Goal: Communication & Community: Answer question/provide support

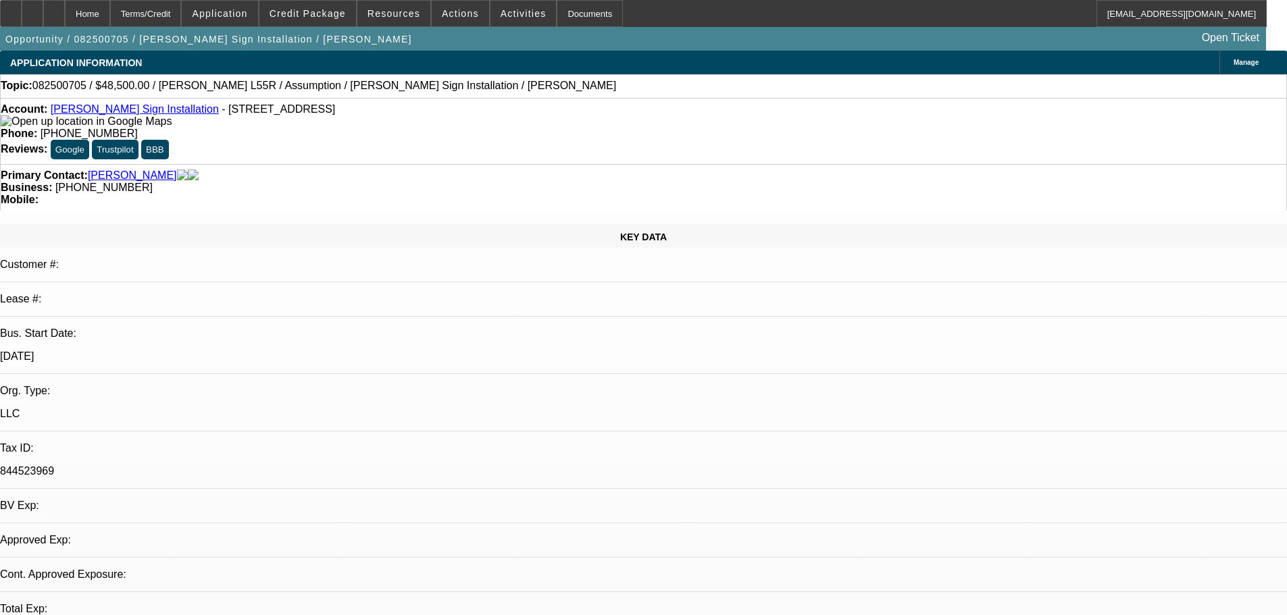
select select "0"
select select "2"
select select "0"
select select "6"
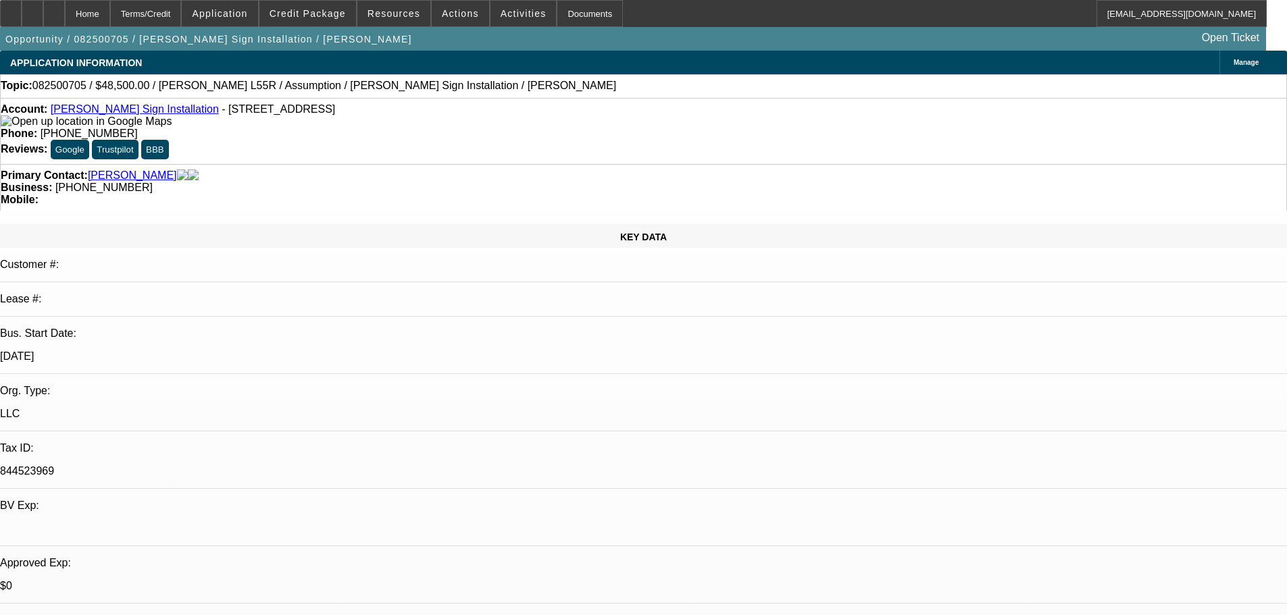
drag, startPoint x: 1095, startPoint y: 172, endPoint x: 1088, endPoint y: 159, distance: 13.9
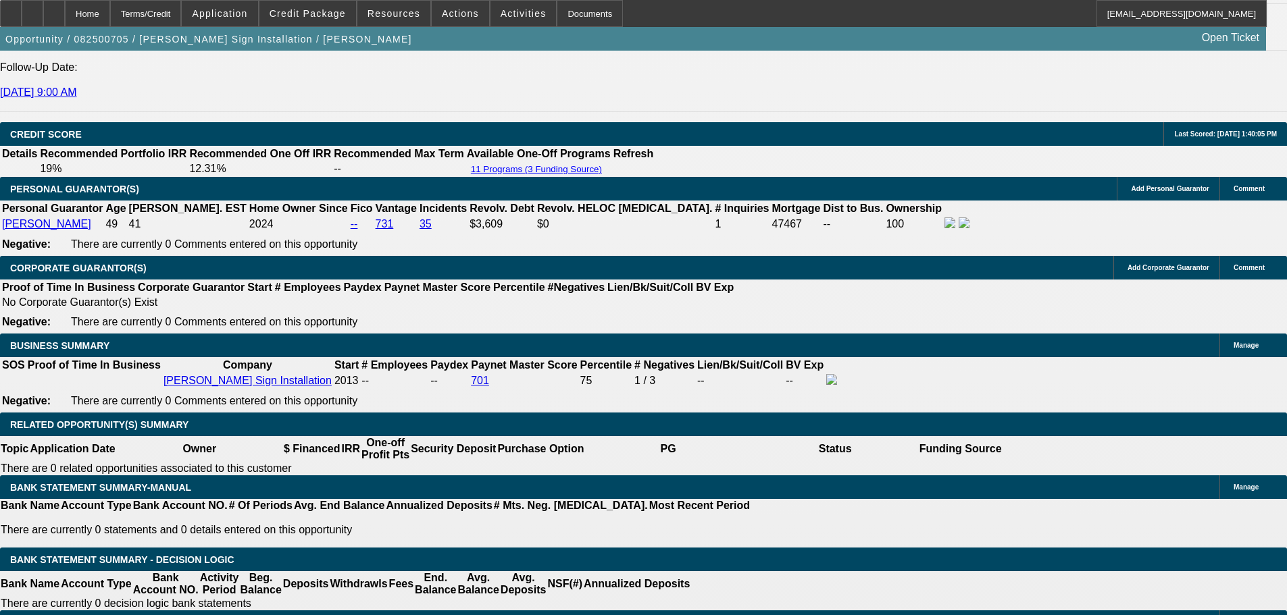
drag, startPoint x: 553, startPoint y: 271, endPoint x: 605, endPoint y: 525, distance: 259.2
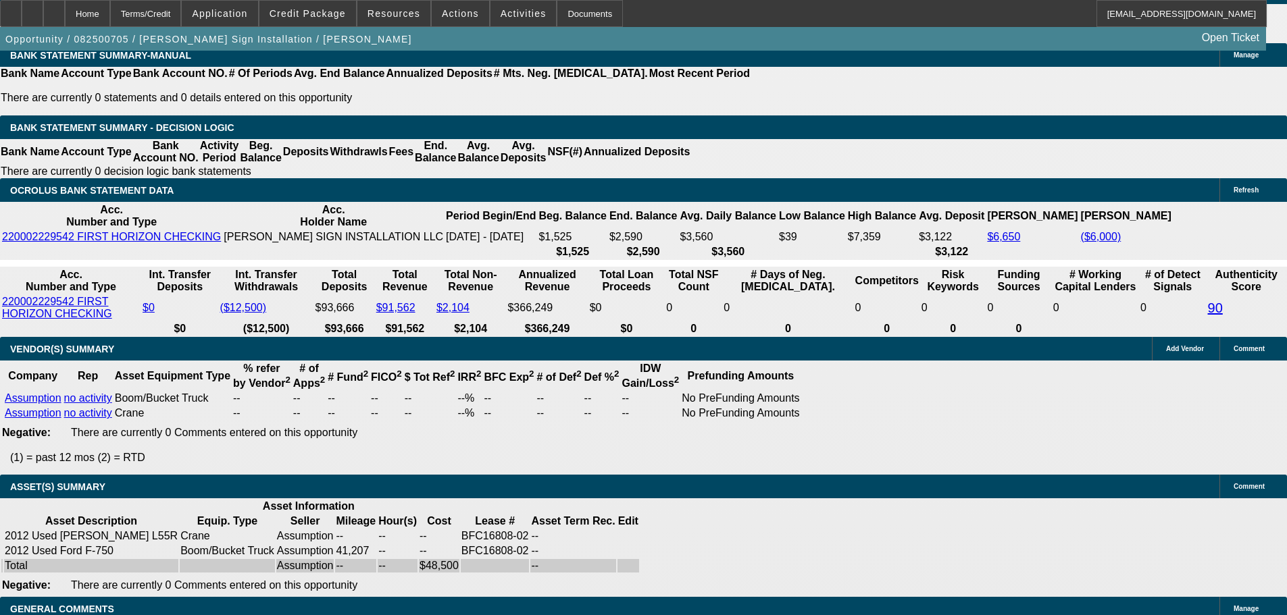
scroll to position [2090, 0]
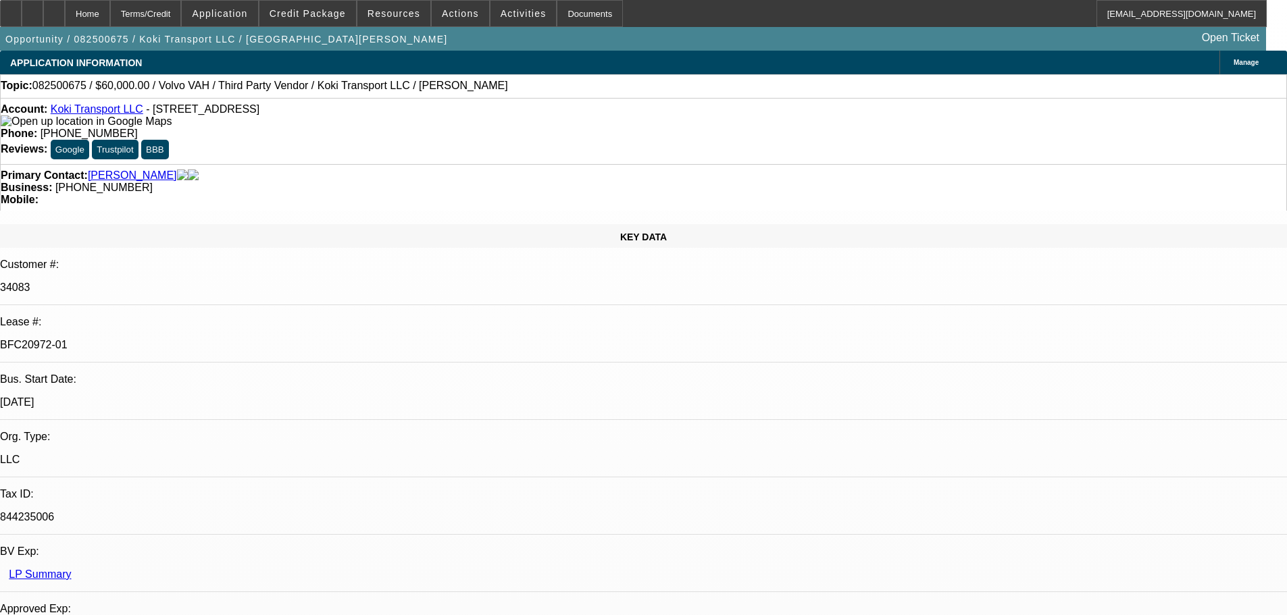
select select "0.2"
select select "2"
select select "0"
select select "6"
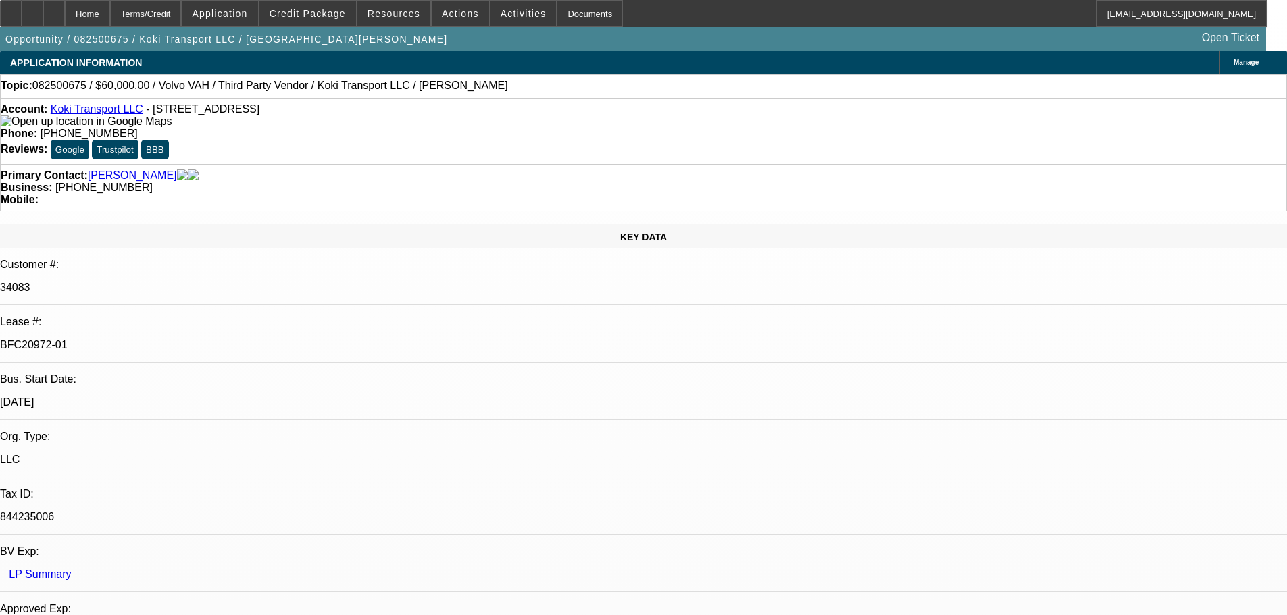
select select "0"
select select "2"
select select "0.1"
select select "4"
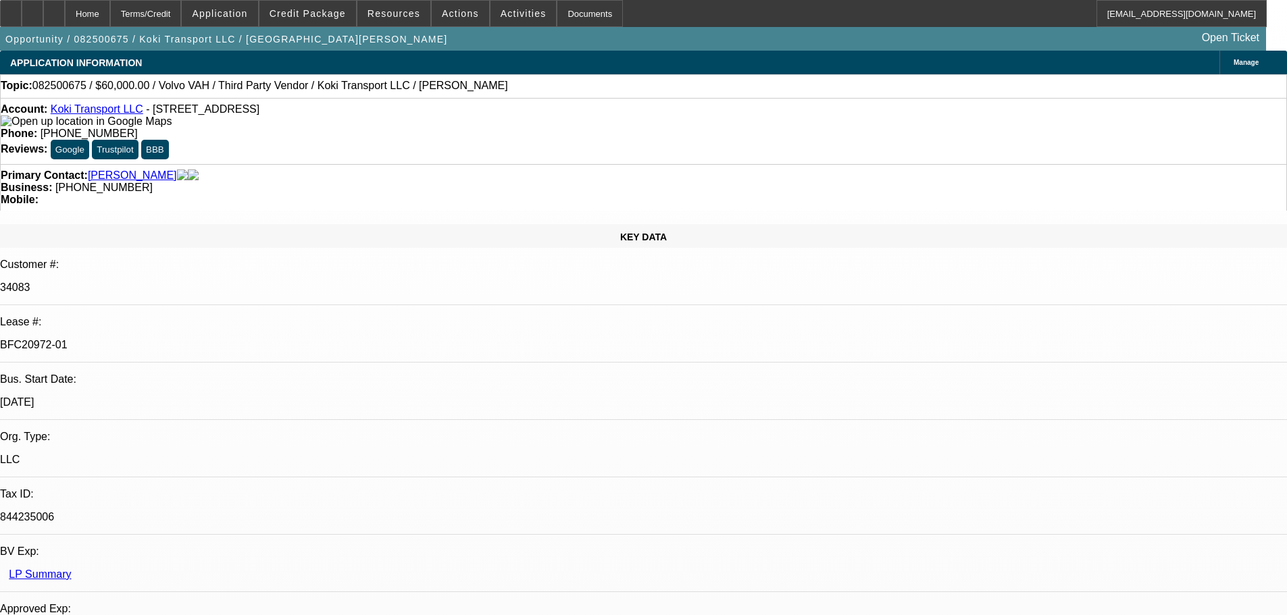
select select "0.2"
select select "2"
select select "0.1"
select select "4"
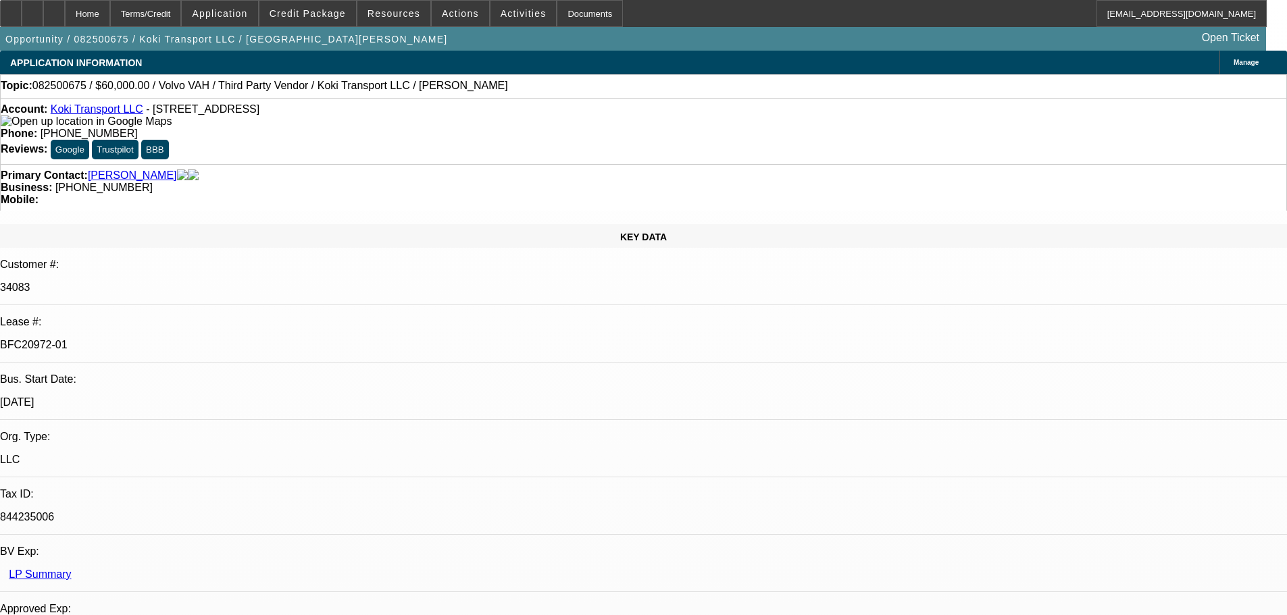
select select "0.15"
select select "2"
select select "0.1"
select select "4"
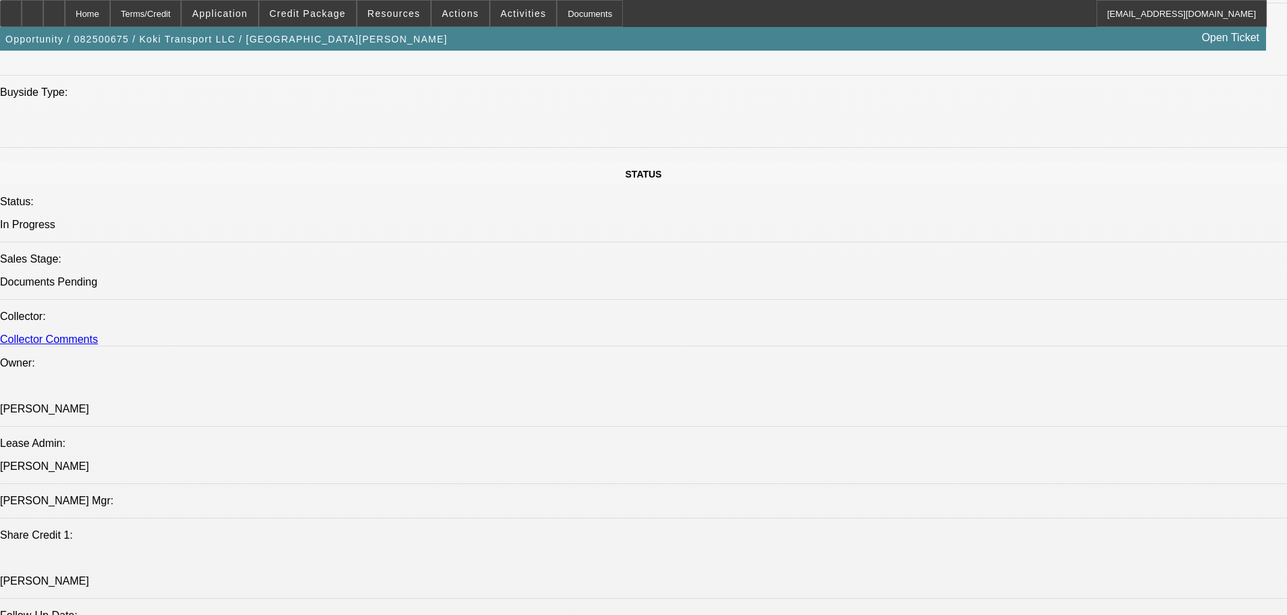
drag, startPoint x: 559, startPoint y: 219, endPoint x: 552, endPoint y: 271, distance: 52.4
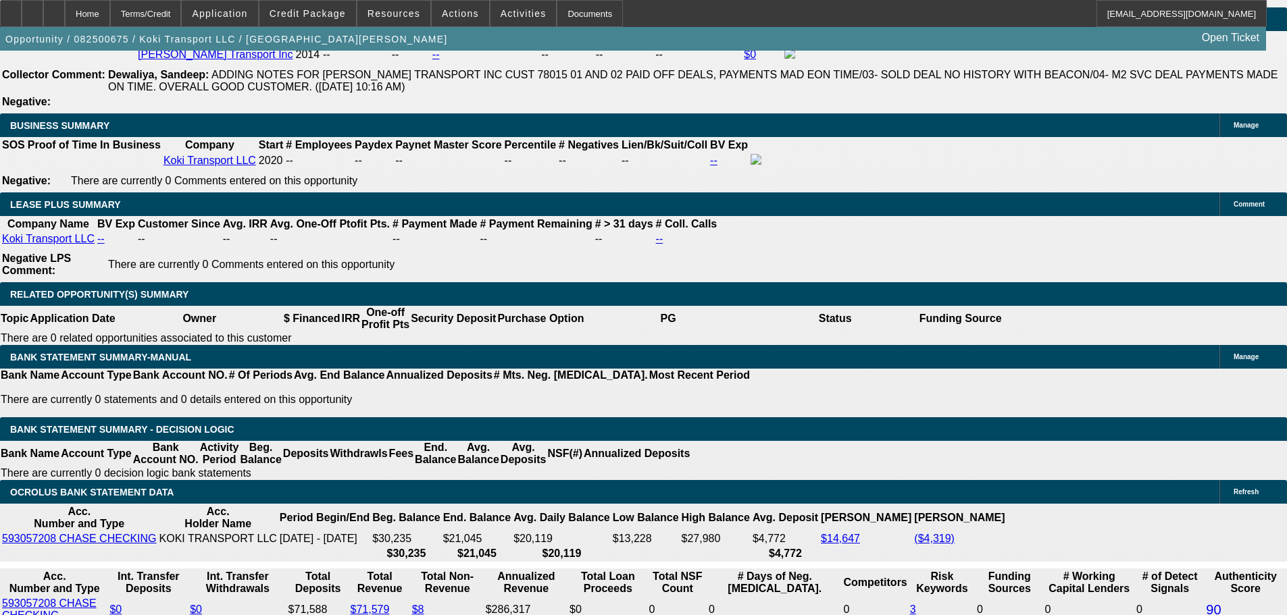
scroll to position [0, 1]
drag, startPoint x: 631, startPoint y: 333, endPoint x: 519, endPoint y: 264, distance: 131.6
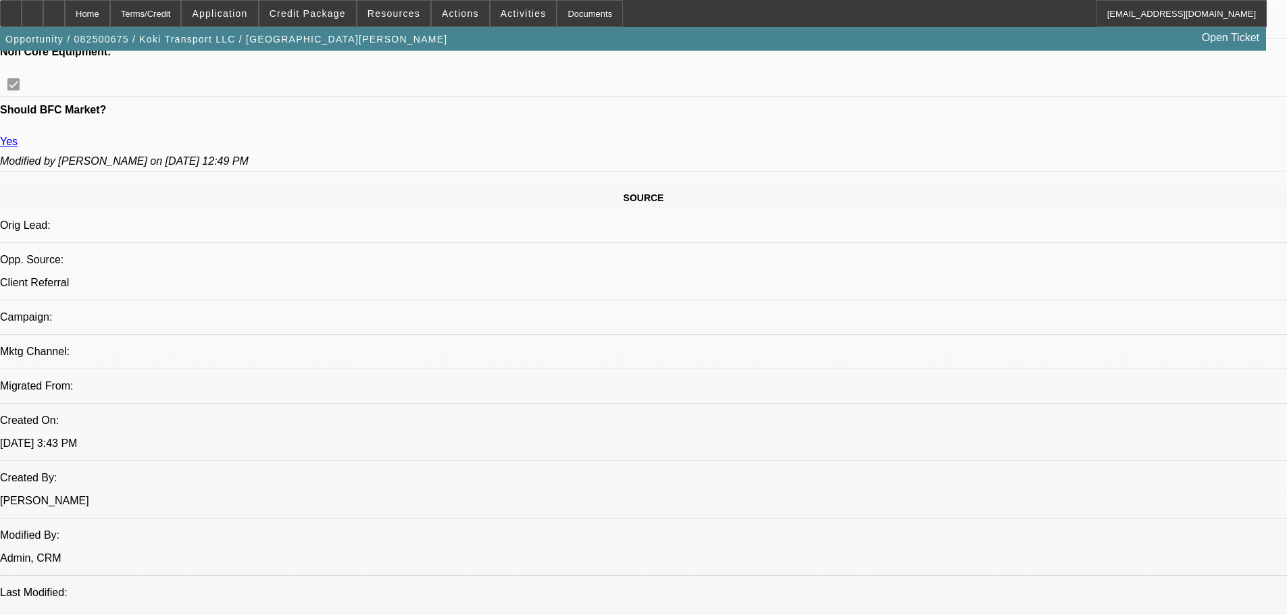
drag, startPoint x: 517, startPoint y: 269, endPoint x: 520, endPoint y: 179, distance: 89.9
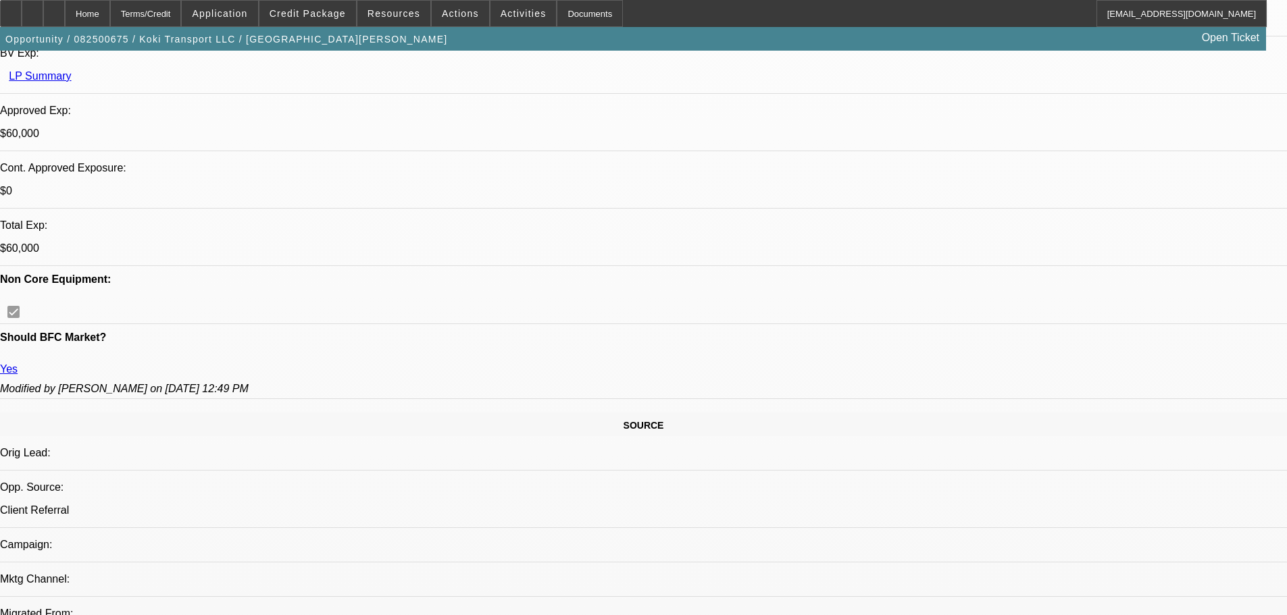
scroll to position [2063, 0]
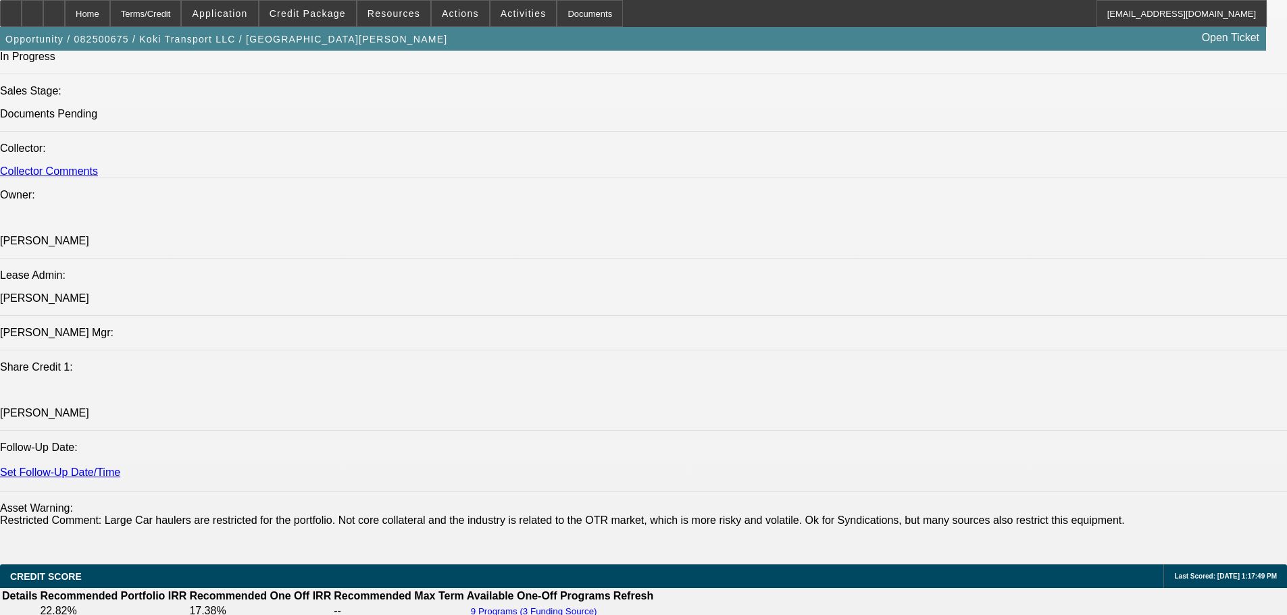
drag, startPoint x: 494, startPoint y: 444, endPoint x: 515, endPoint y: 551, distance: 108.7
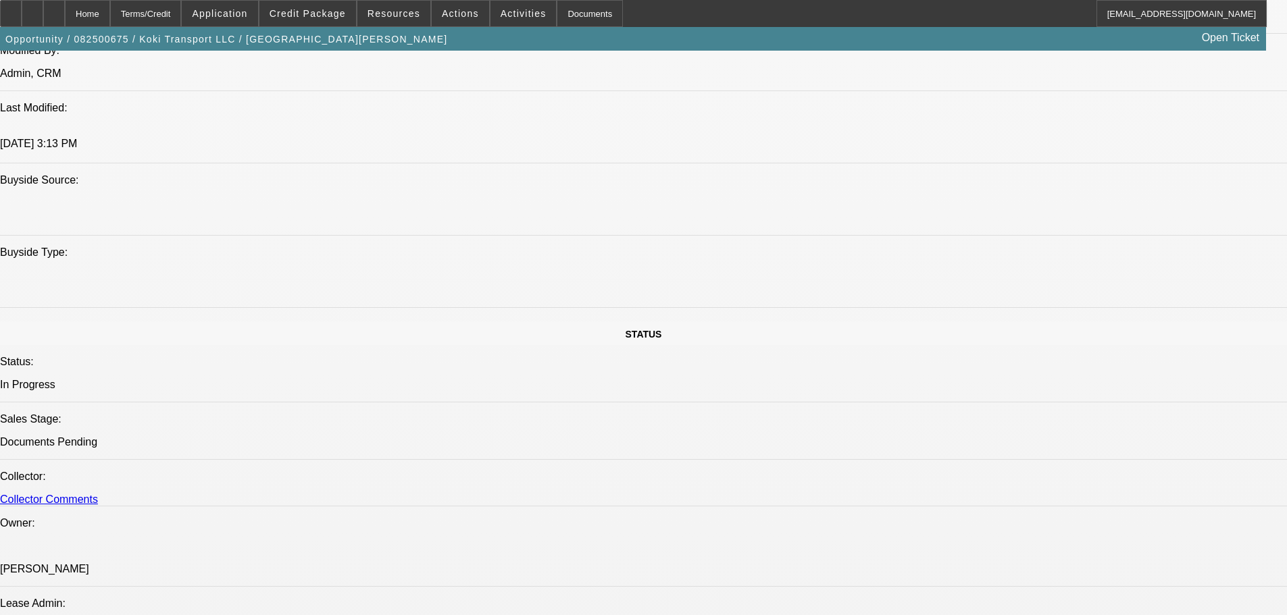
scroll to position [269, 0]
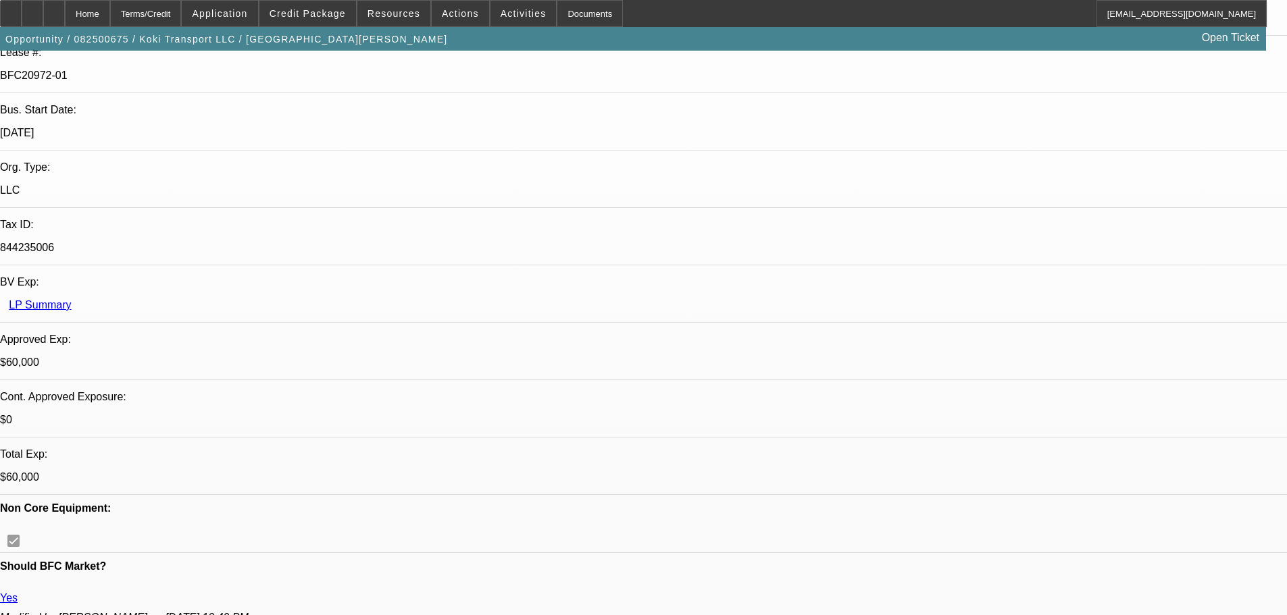
drag, startPoint x: 482, startPoint y: 174, endPoint x: 395, endPoint y: -82, distance: 269.5
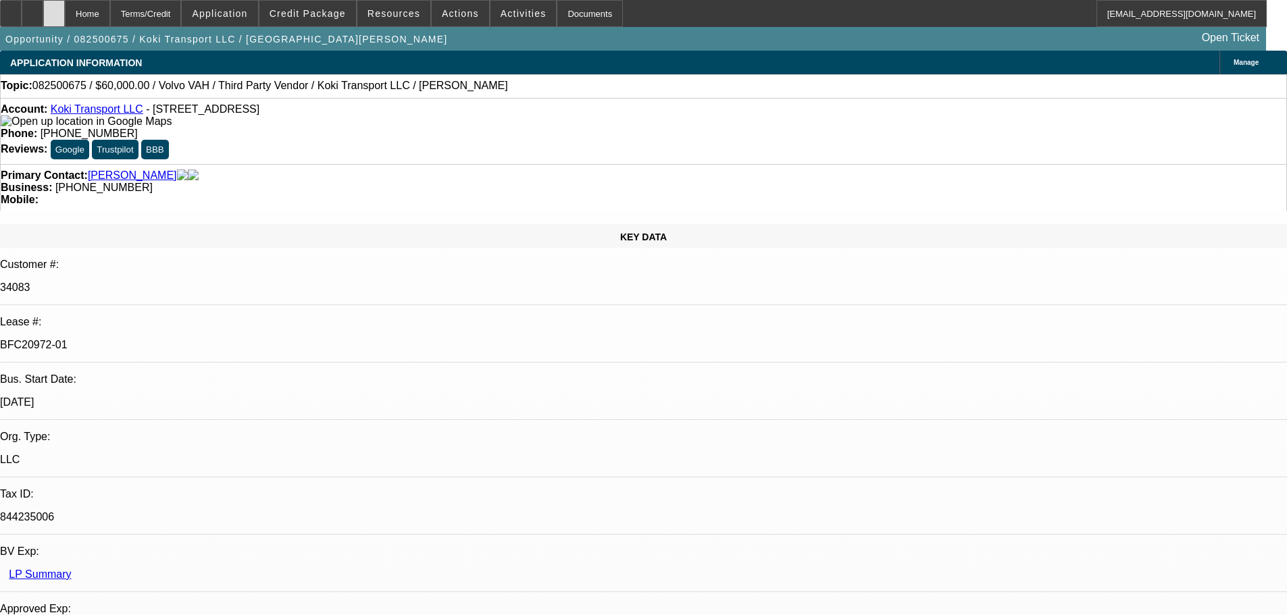
click at [65, 16] on div at bounding box center [54, 13] width 22 height 27
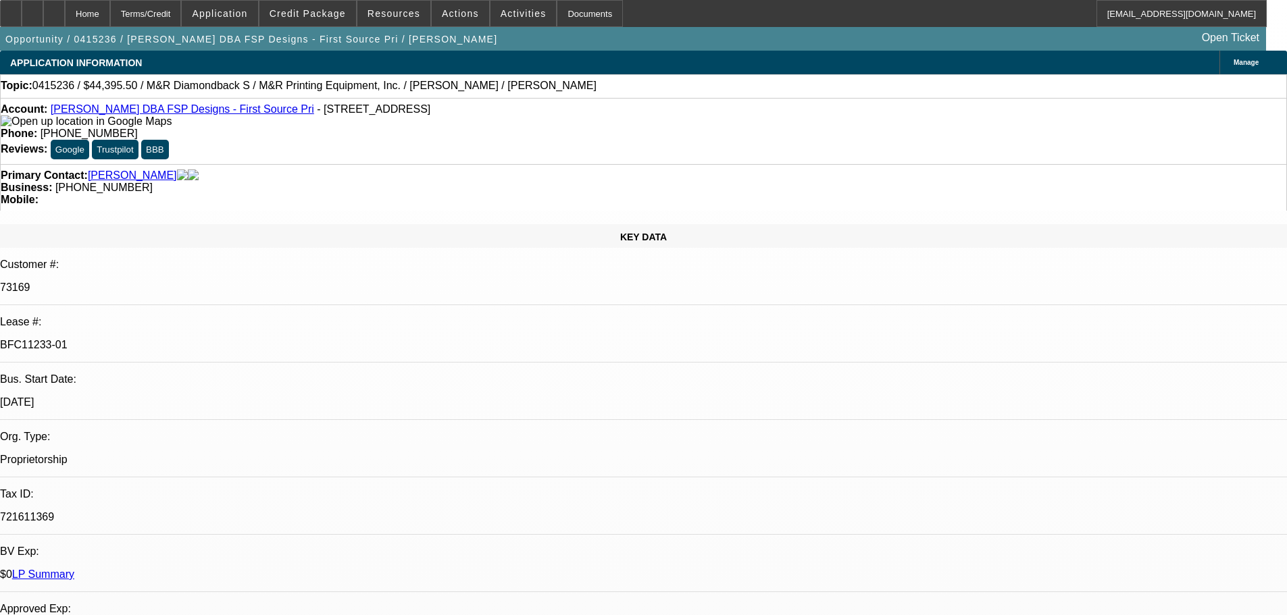
select select "0"
select select "2"
select select "0"
select select "4"
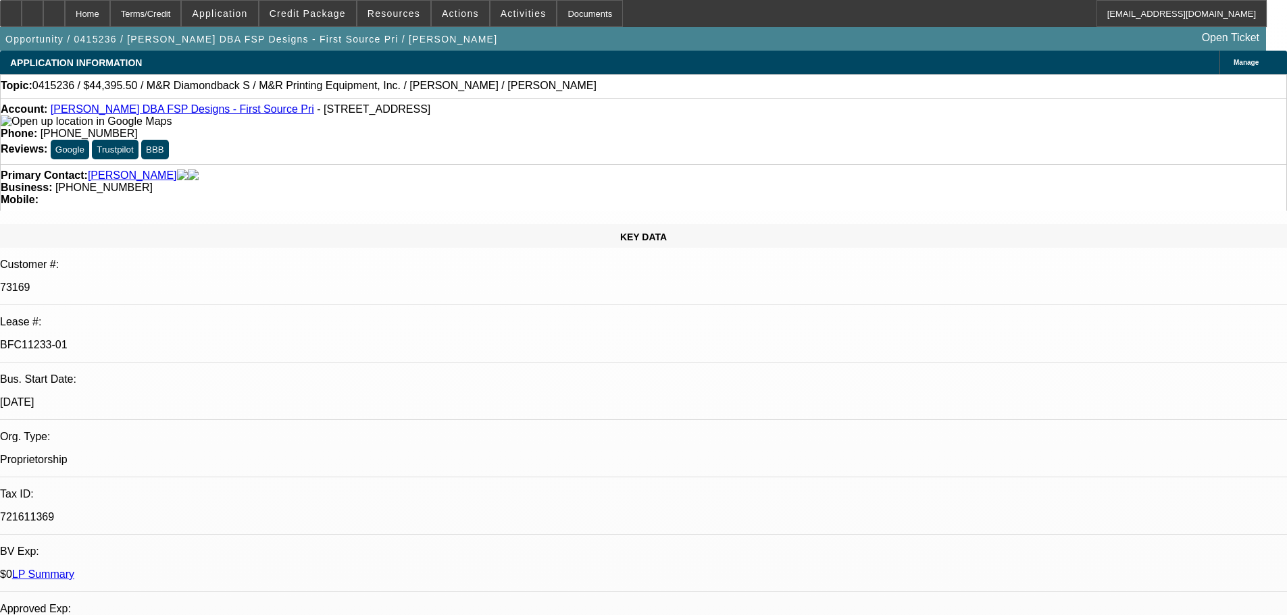
select select "0"
select select "2"
select select "0"
select select "3"
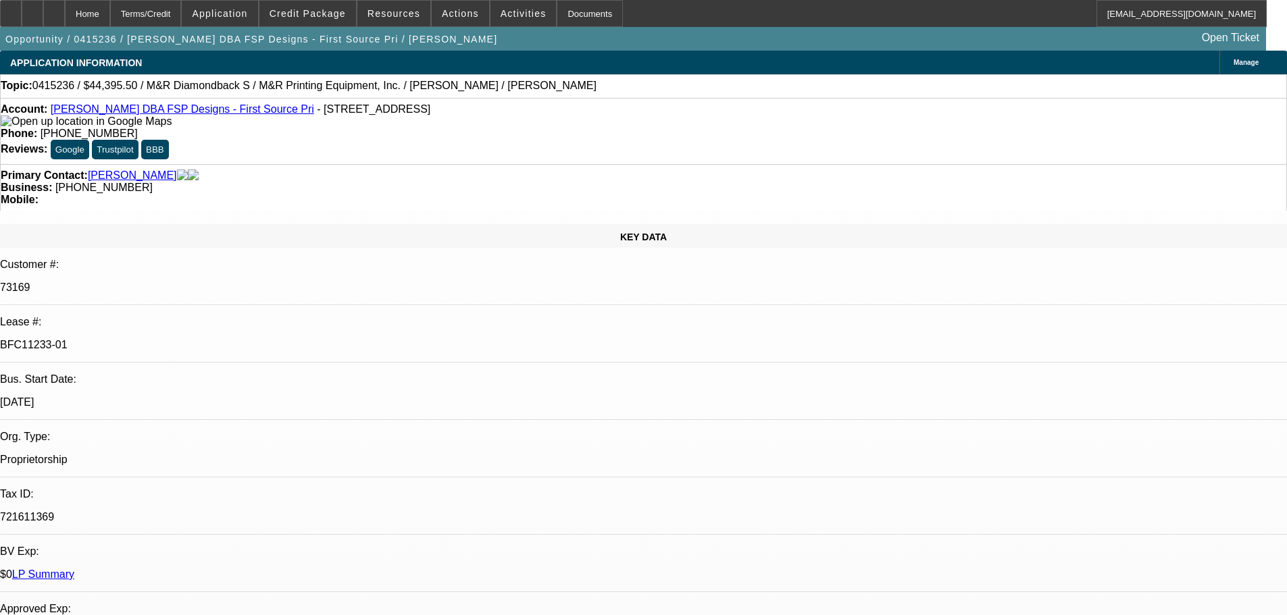
select select "0"
select select "2"
select select "0"
select select "4"
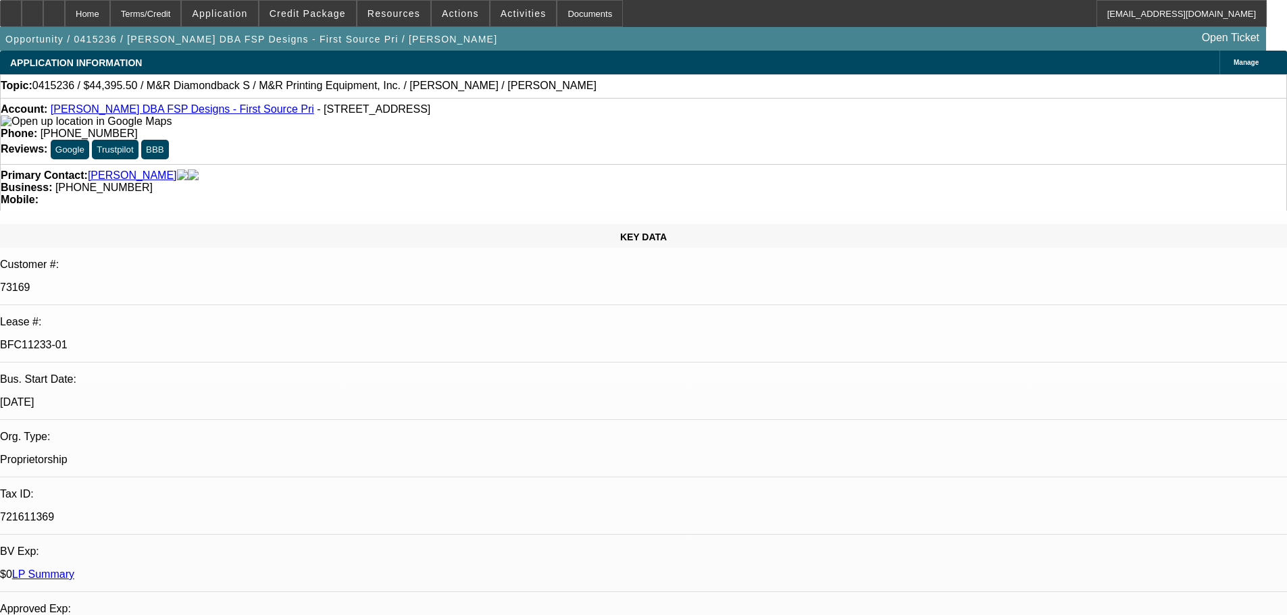
select select "0"
select select "2"
select select "0"
select select "3"
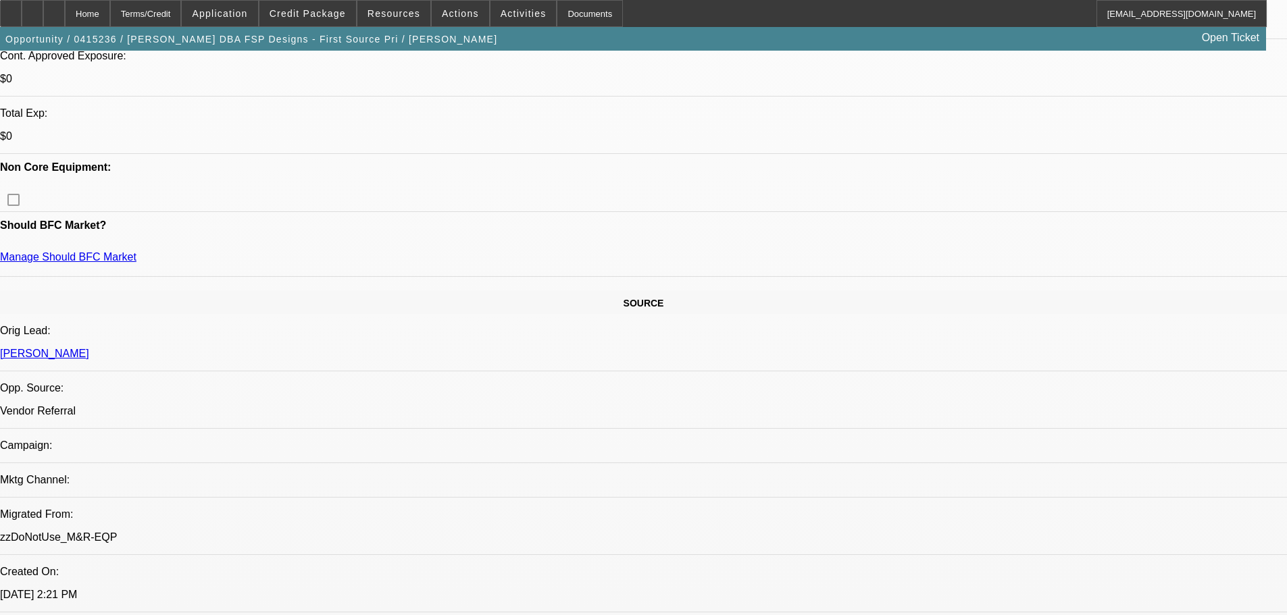
drag, startPoint x: 434, startPoint y: 353, endPoint x: 437, endPoint y: 378, distance: 24.5
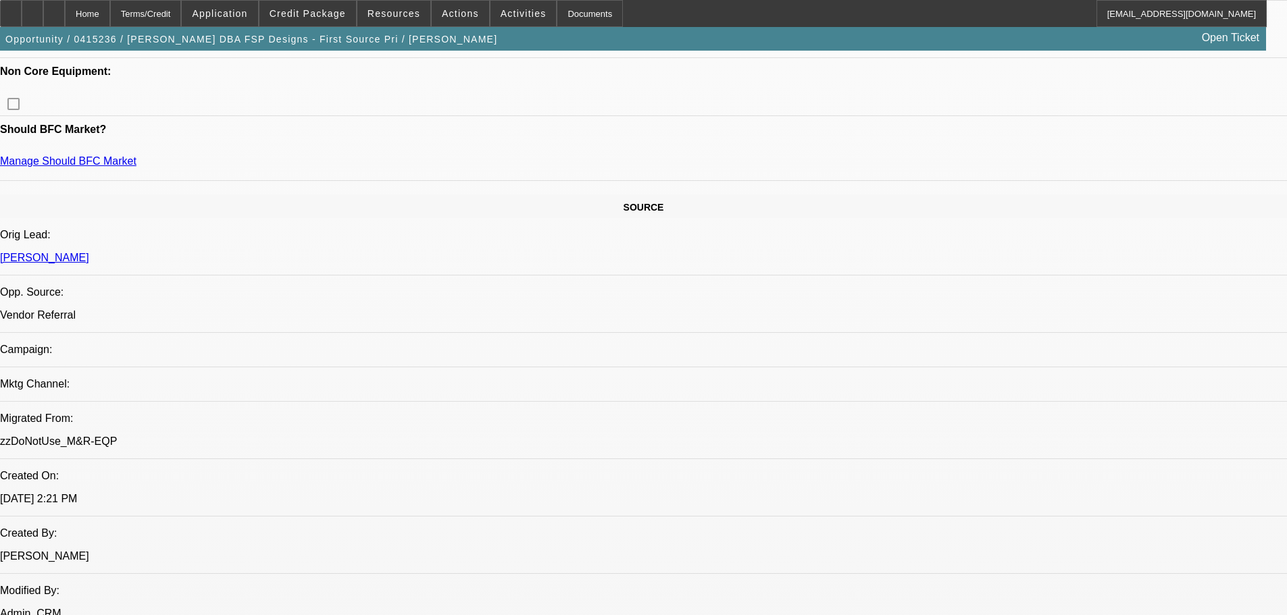
drag, startPoint x: 471, startPoint y: 290, endPoint x: 473, endPoint y: 334, distance: 43.9
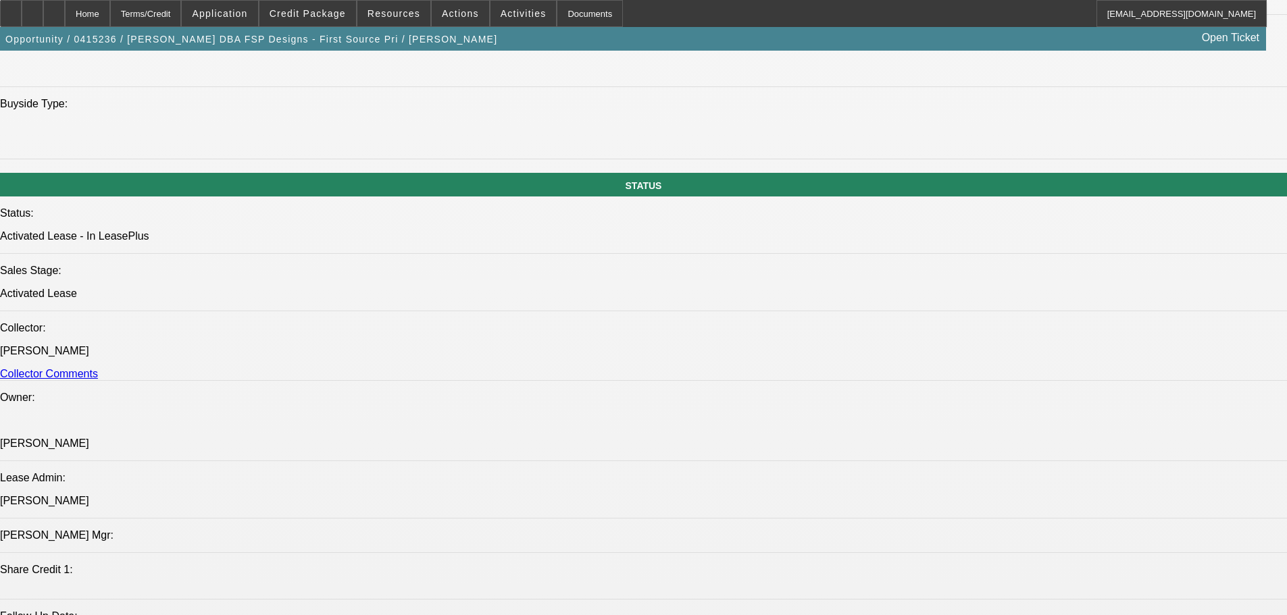
drag, startPoint x: 479, startPoint y: 287, endPoint x: 443, endPoint y: 374, distance: 94.2
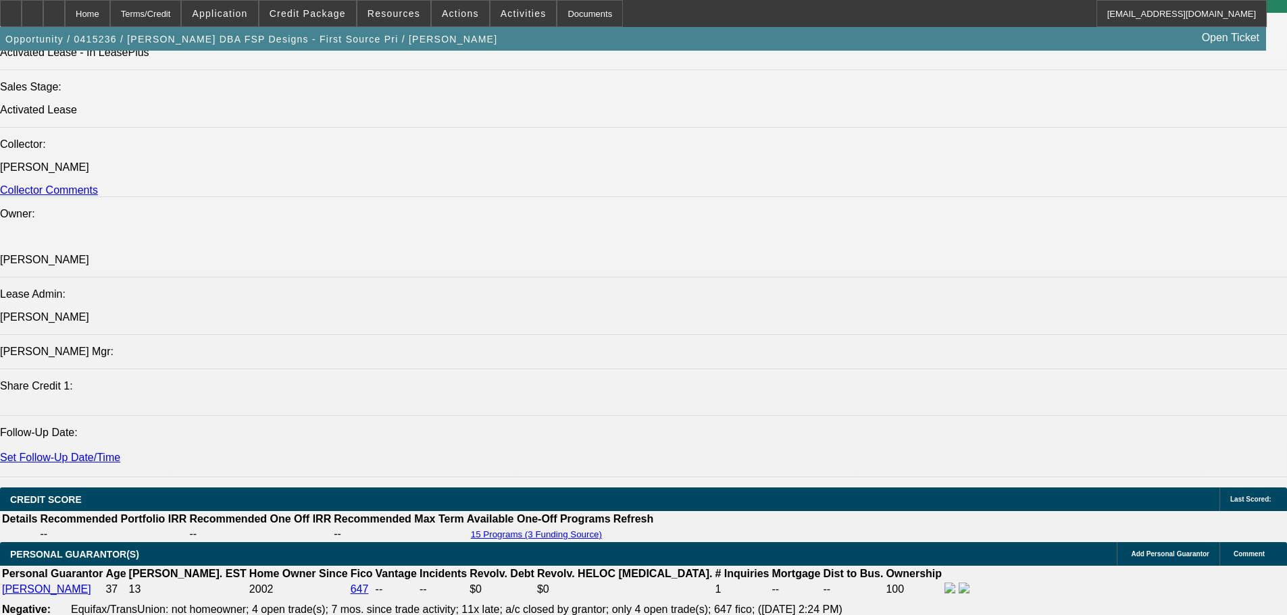
drag, startPoint x: 448, startPoint y: 321, endPoint x: 457, endPoint y: 398, distance: 77.5
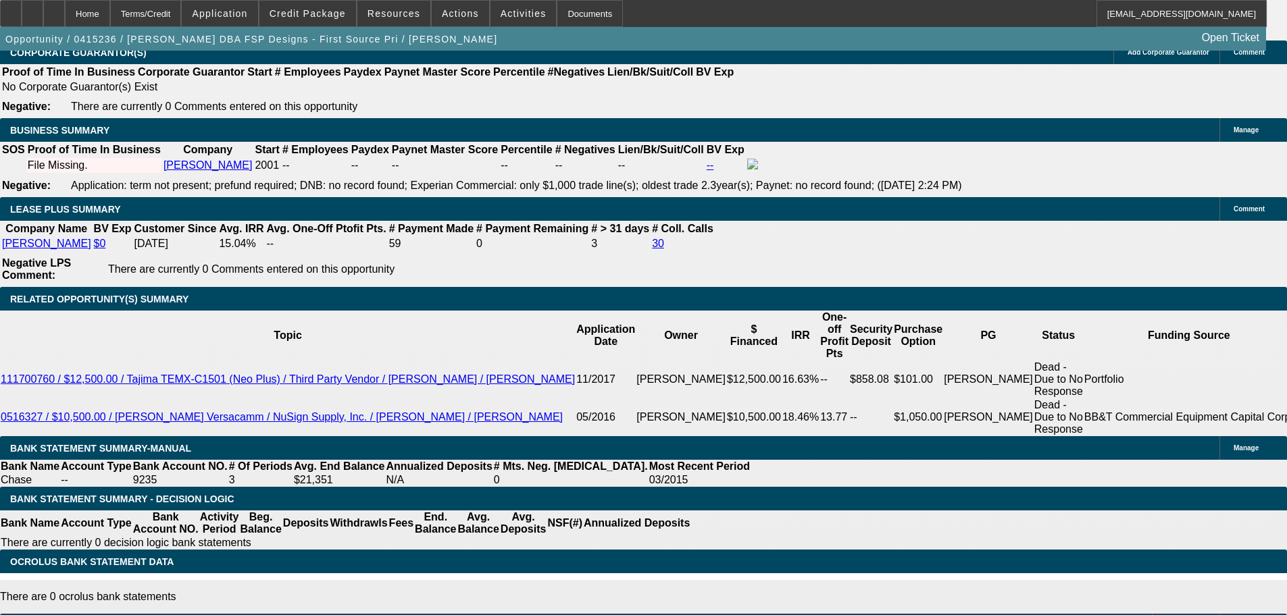
drag, startPoint x: 10, startPoint y: 426, endPoint x: 31, endPoint y: 500, distance: 76.5
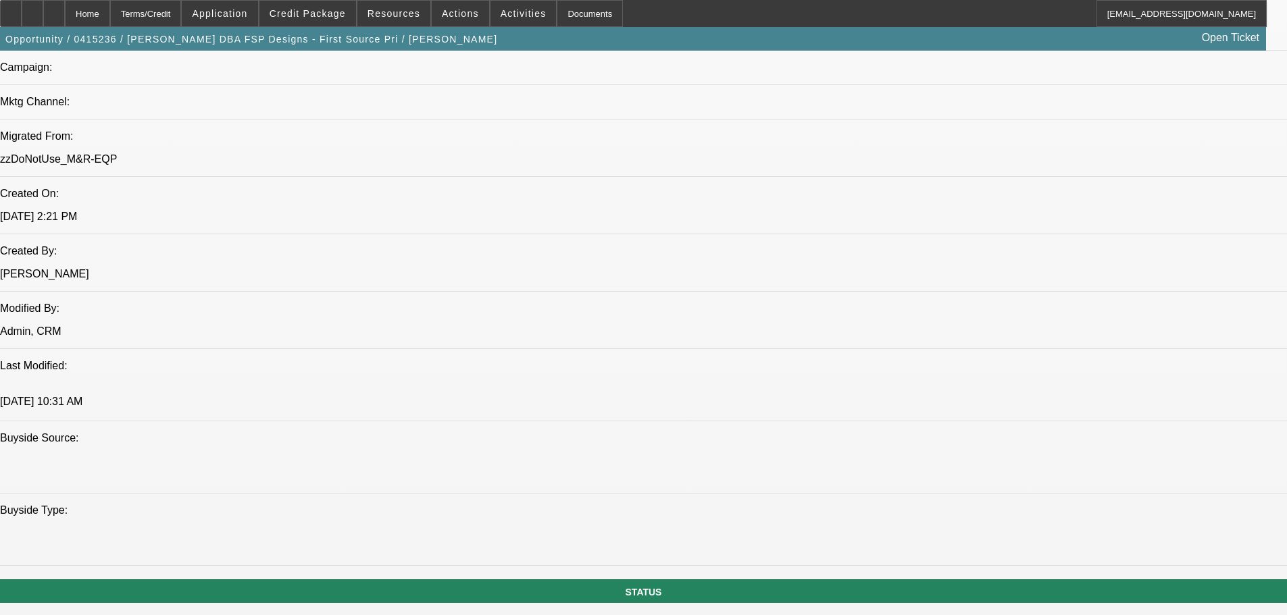
drag, startPoint x: 53, startPoint y: 453, endPoint x: 101, endPoint y: 248, distance: 210.8
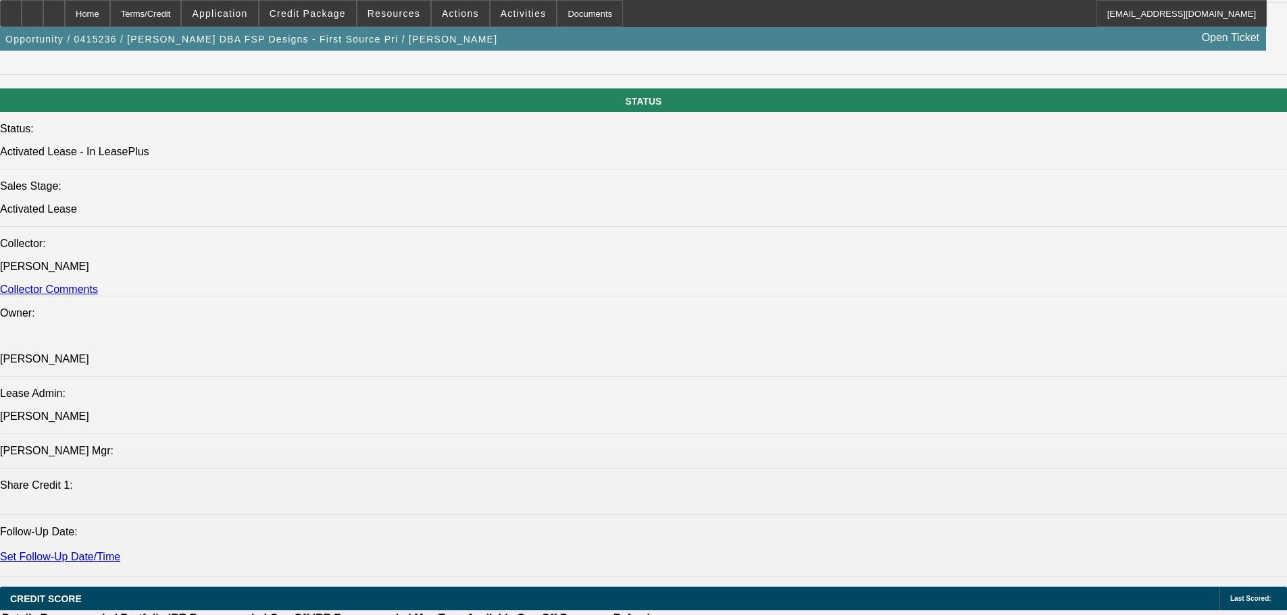
drag, startPoint x: 101, startPoint y: 303, endPoint x: 109, endPoint y: 515, distance: 212.2
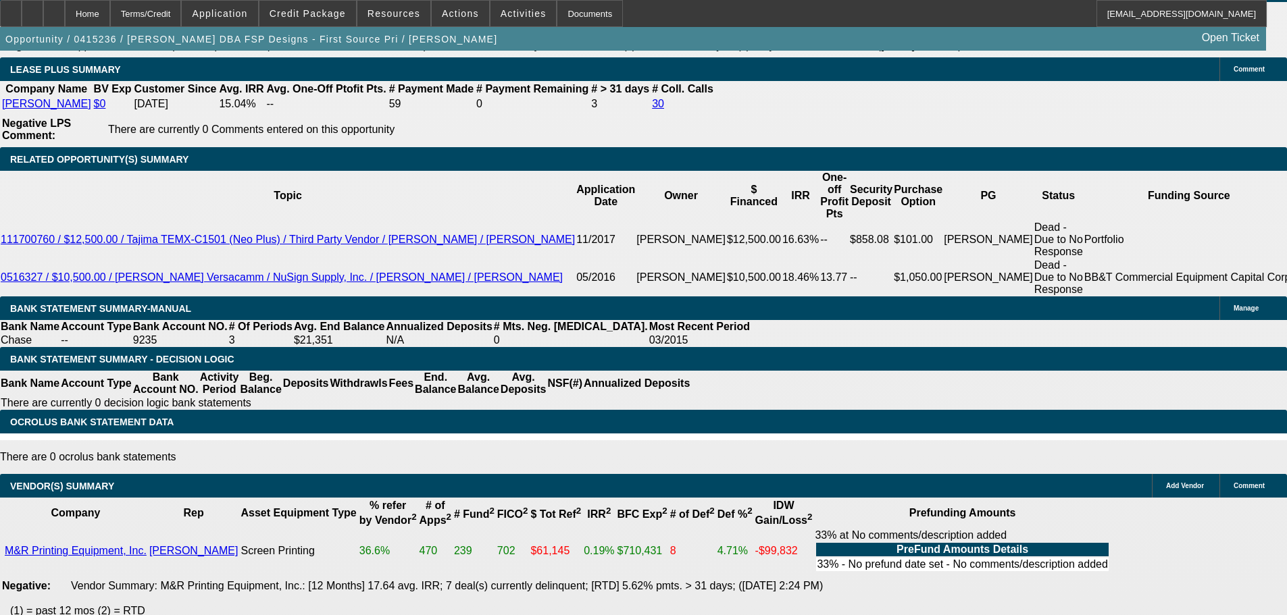
drag, startPoint x: 113, startPoint y: 450, endPoint x: 105, endPoint y: 367, distance: 83.5
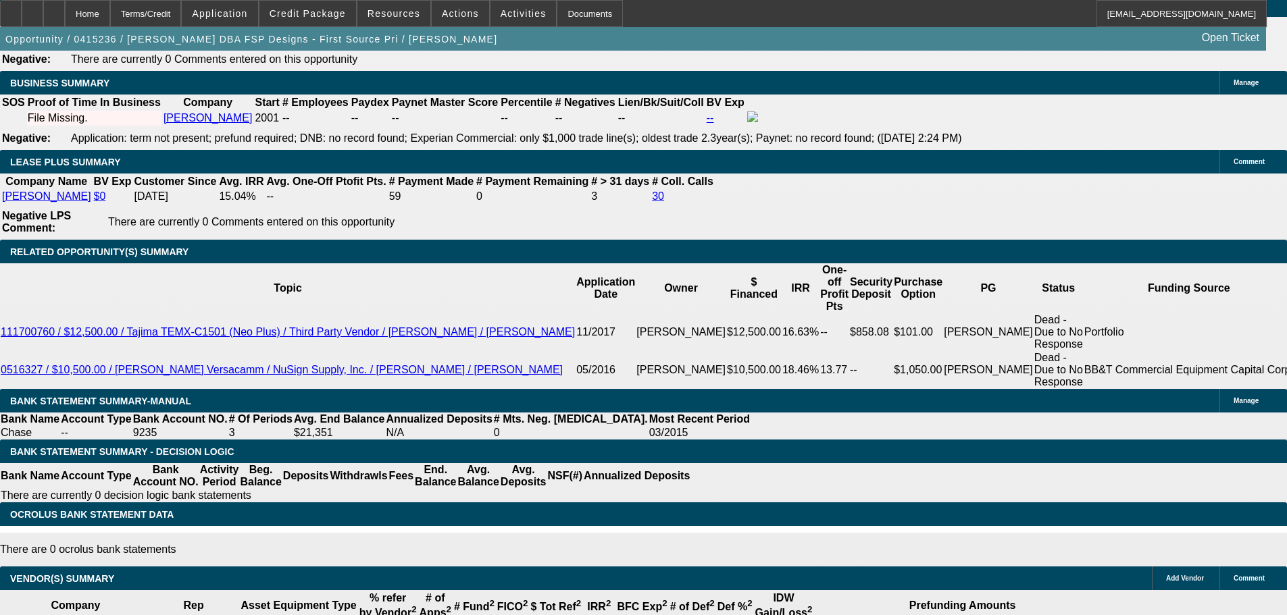
drag, startPoint x: 101, startPoint y: 382, endPoint x: 95, endPoint y: 359, distance: 23.6
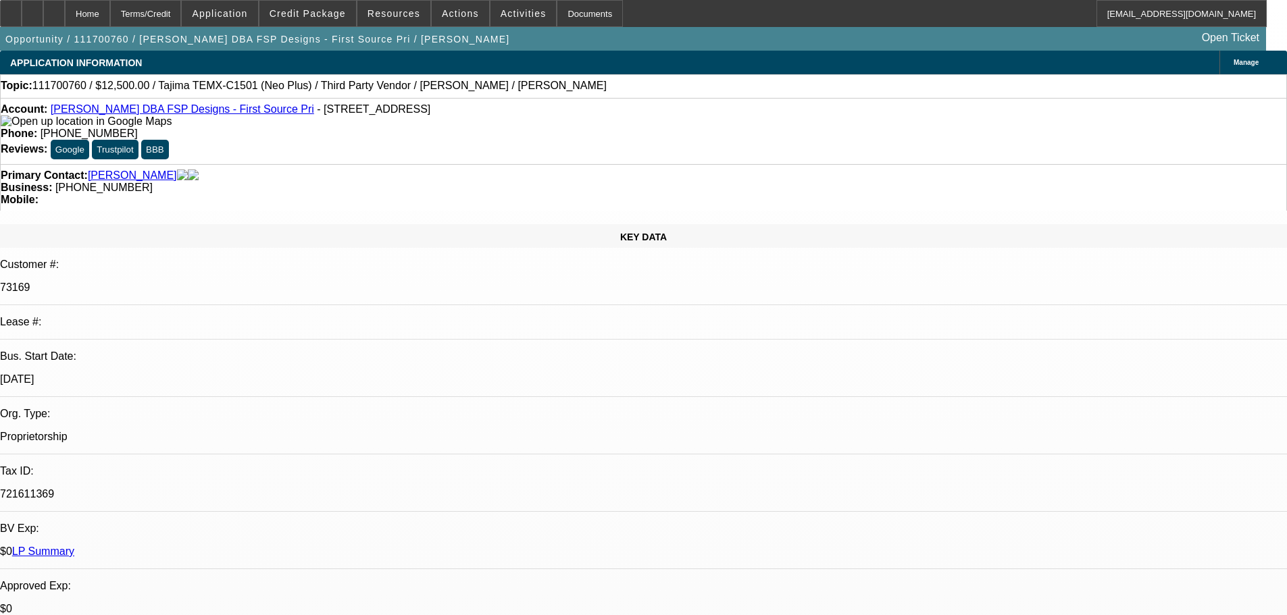
select select "0"
select select "2"
select select "0"
select select "3"
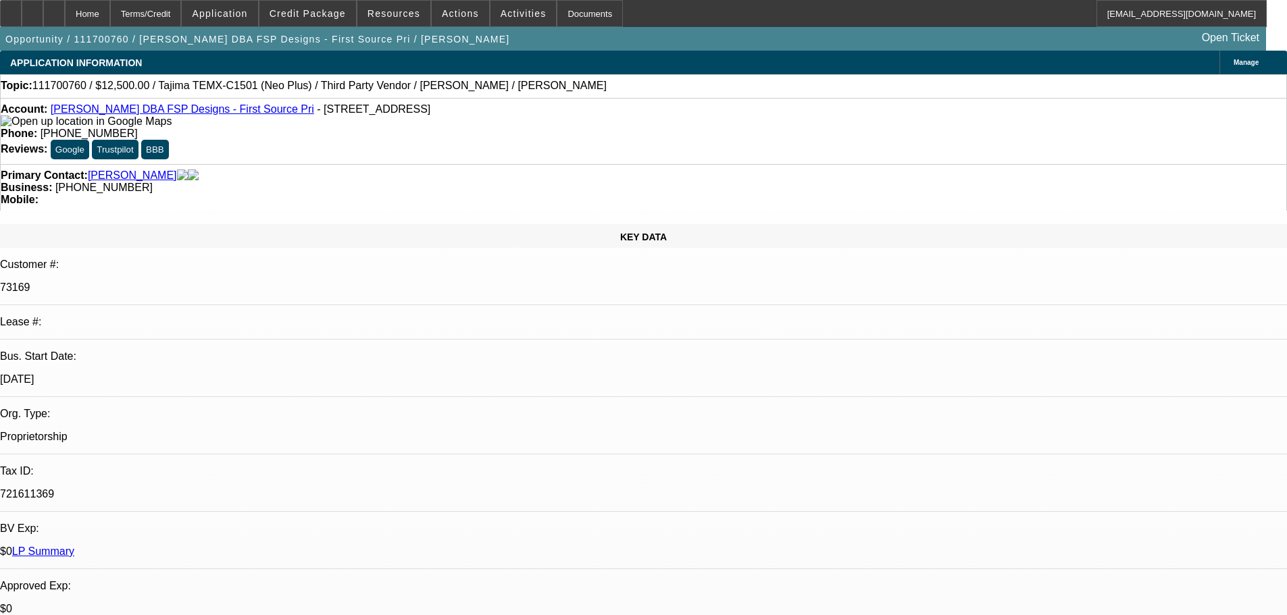
select select "0"
select select "2"
select select "0.1"
select select "4"
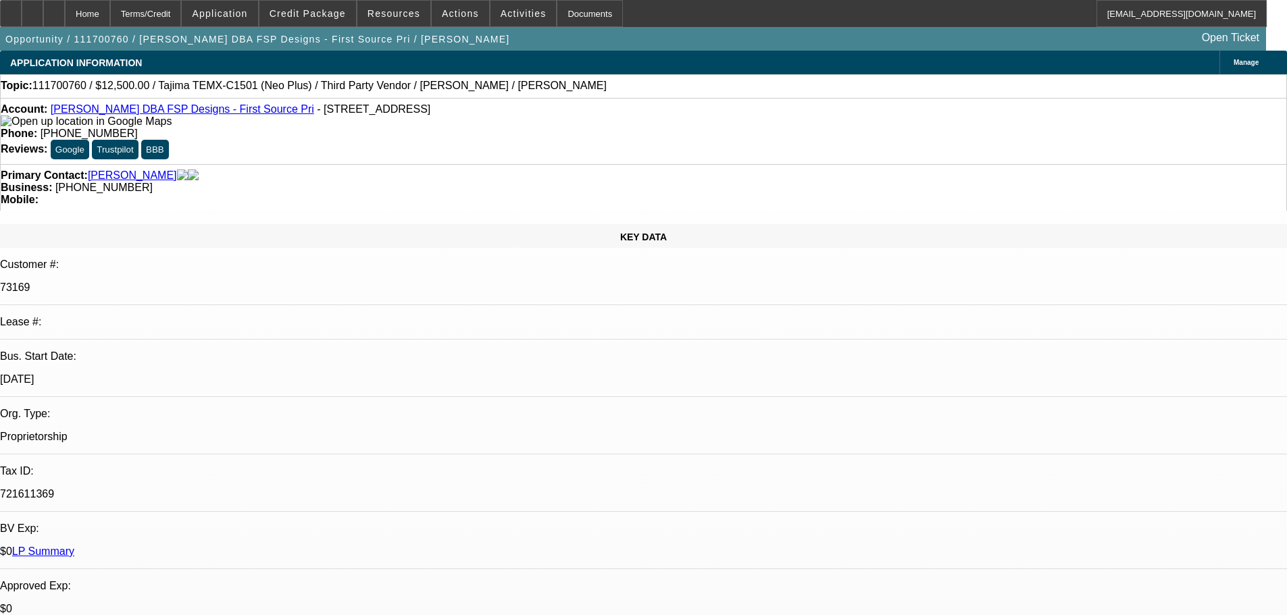
select select "0"
select select "2"
select select "0.1"
select select "4"
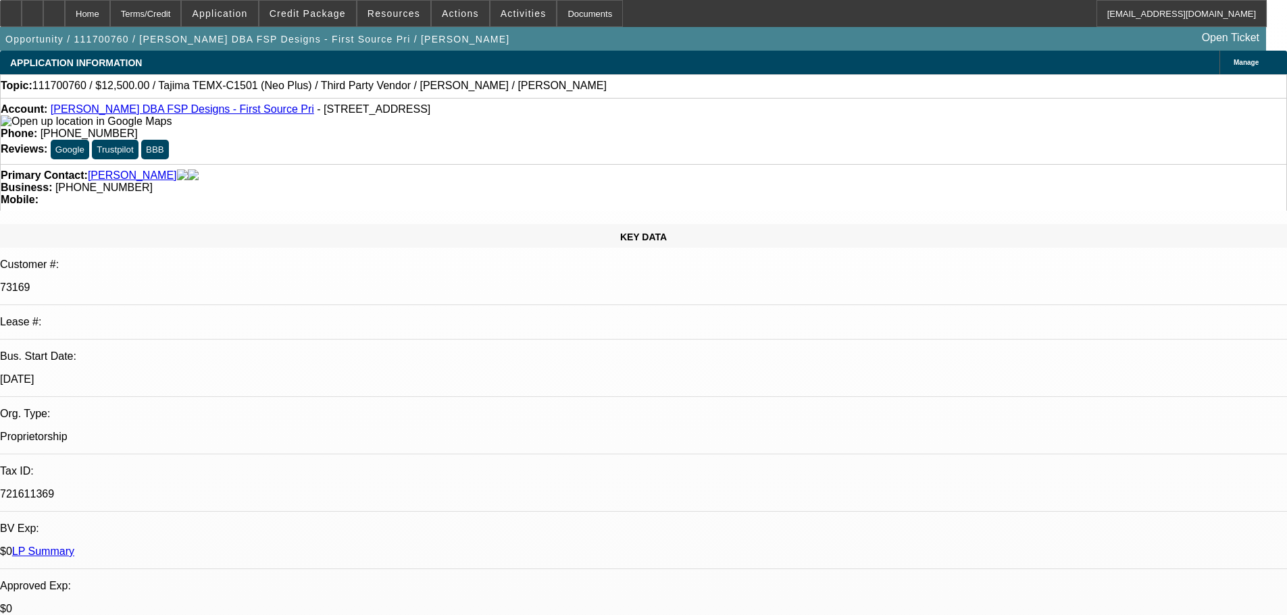
click at [311, 14] on span "Credit Package" at bounding box center [307, 13] width 76 height 11
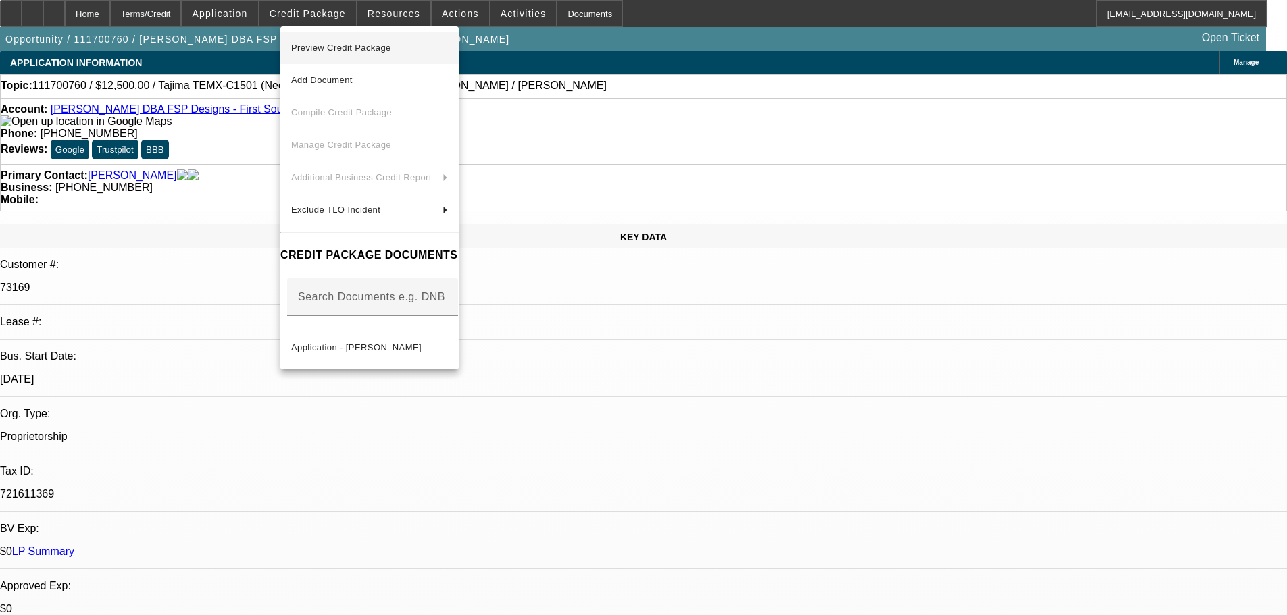
click at [448, 51] on span "Preview Credit Package" at bounding box center [369, 48] width 157 height 16
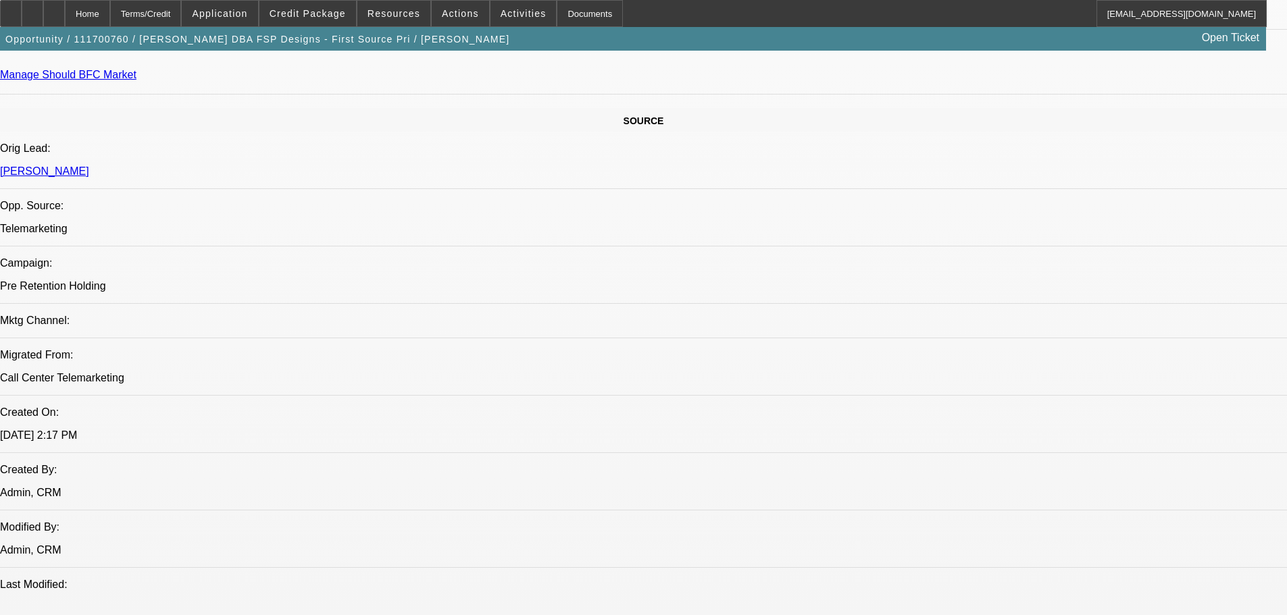
drag, startPoint x: 831, startPoint y: 403, endPoint x: 823, endPoint y: 425, distance: 23.1
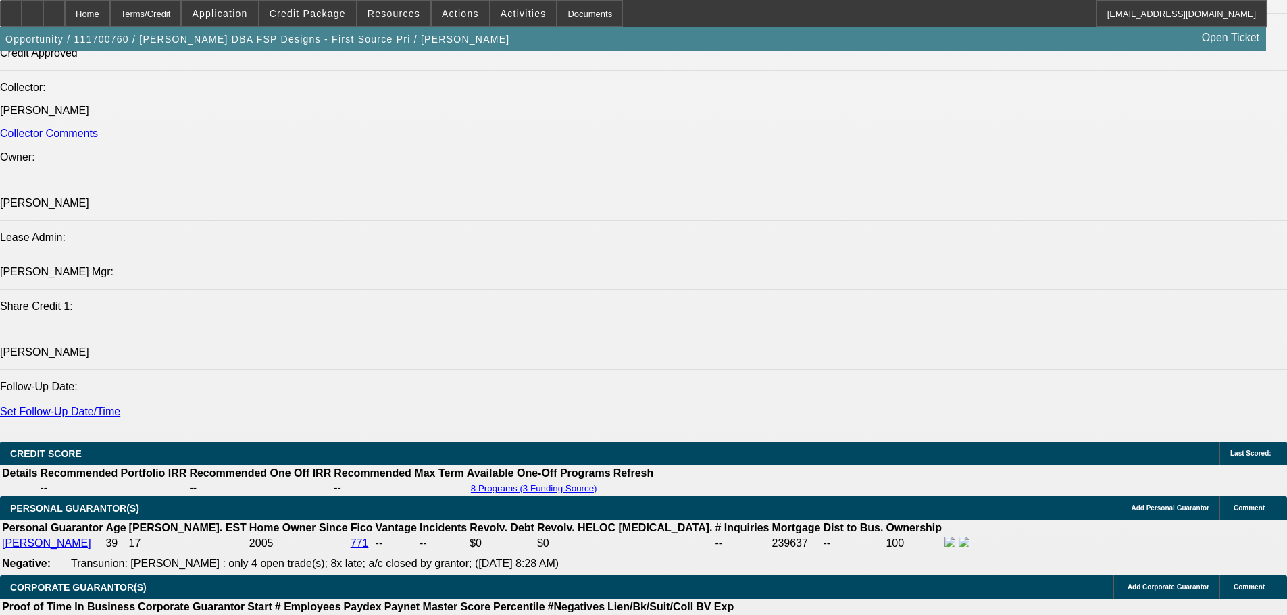
drag, startPoint x: 810, startPoint y: 322, endPoint x: 800, endPoint y: 448, distance: 126.7
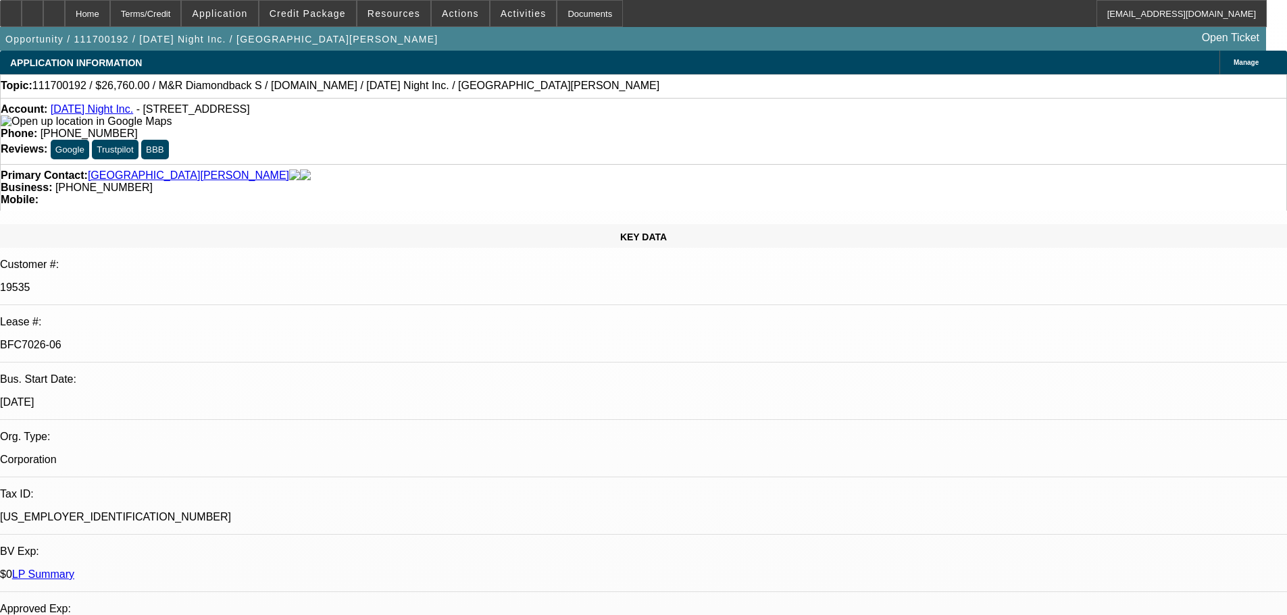
select select "0"
select select "2"
select select "0.1"
select select "4"
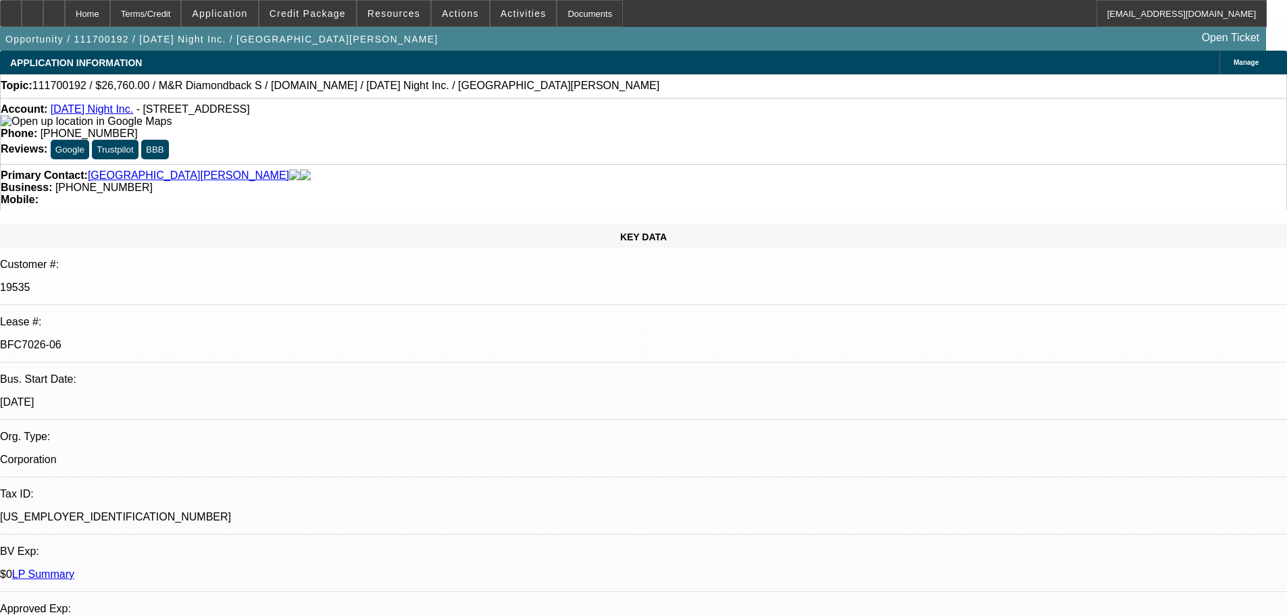
select select "0"
select select "2"
select select "0.1"
select select "4"
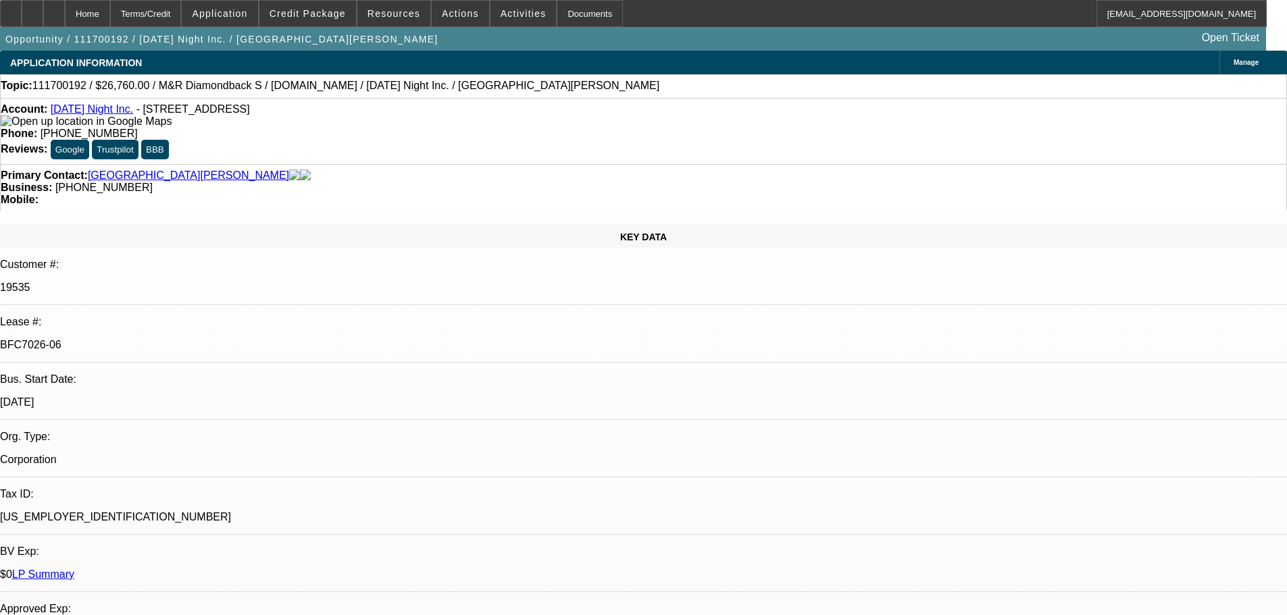
select select "0"
select select "2"
select select "0.1"
select select "4"
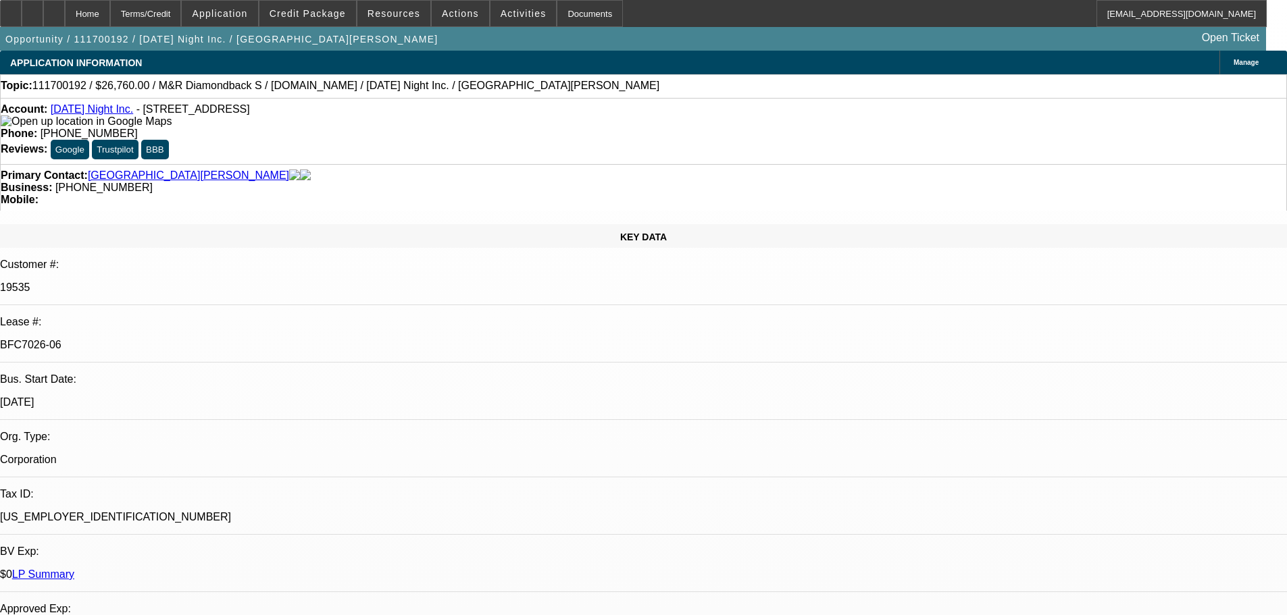
select select "0"
select select "2"
select select "0"
select select "4"
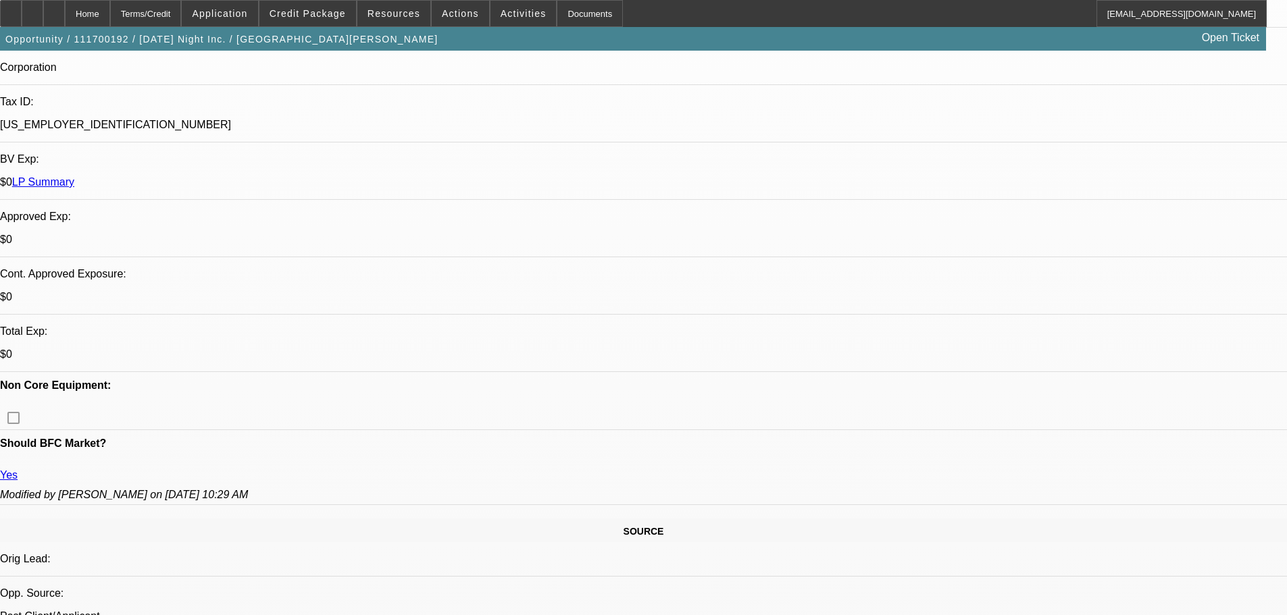
drag, startPoint x: 682, startPoint y: 463, endPoint x: 676, endPoint y: 488, distance: 25.7
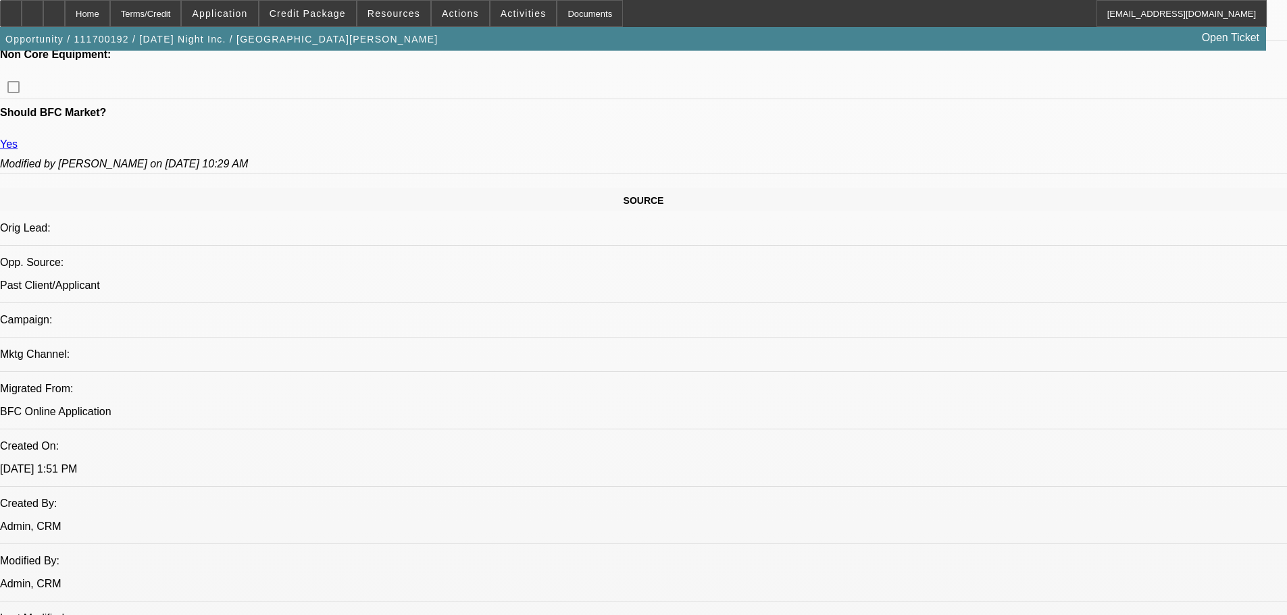
drag, startPoint x: 616, startPoint y: 292, endPoint x: 604, endPoint y: 378, distance: 85.9
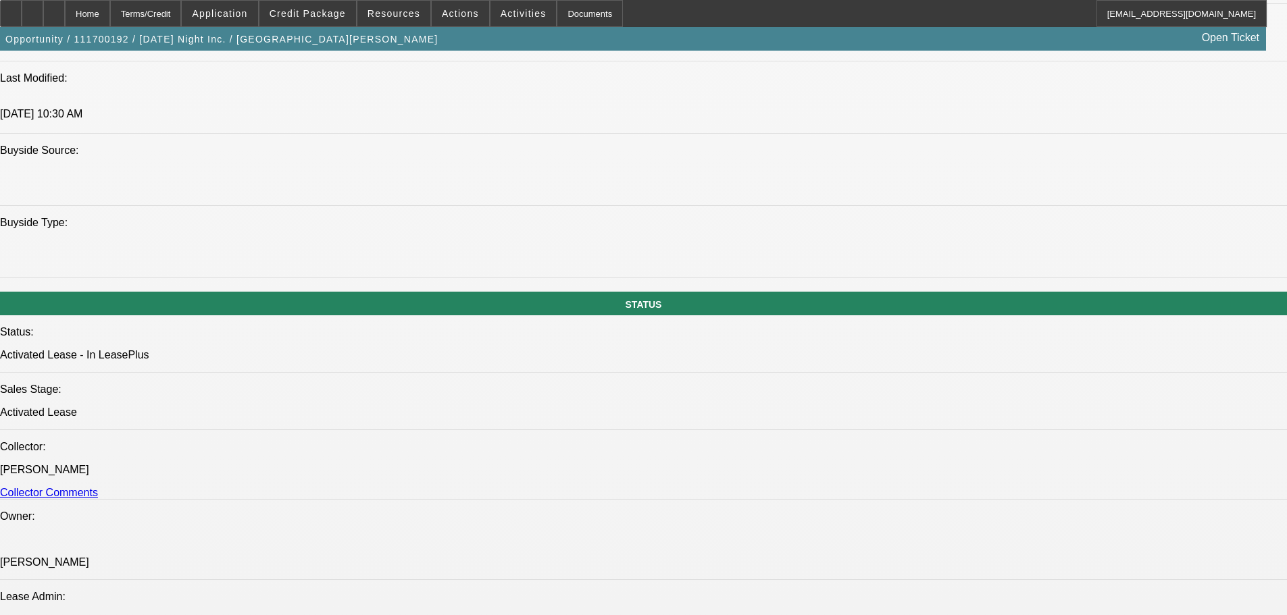
drag, startPoint x: 547, startPoint y: 450, endPoint x: 554, endPoint y: 524, distance: 74.7
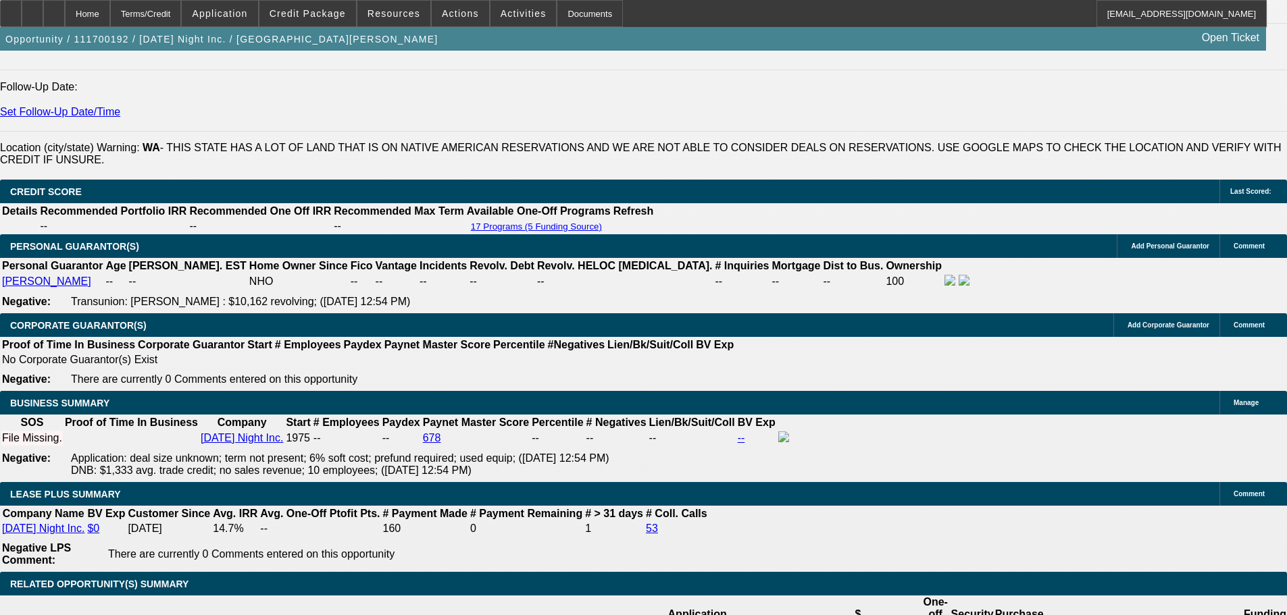
drag, startPoint x: 545, startPoint y: 331, endPoint x: 554, endPoint y: 443, distance: 112.5
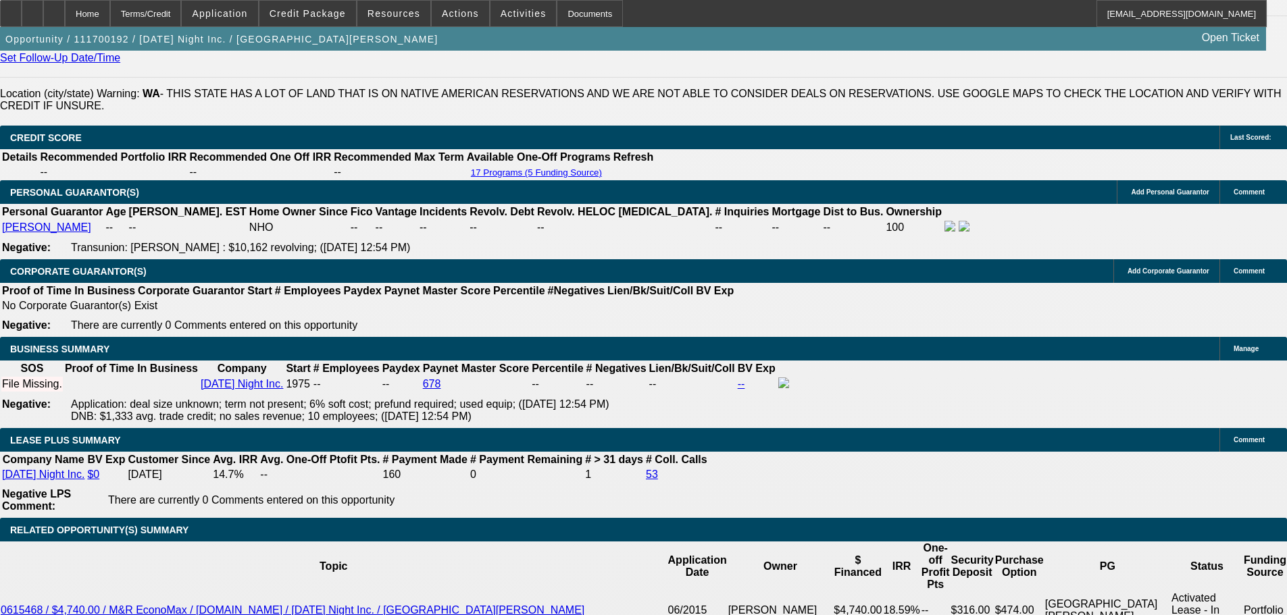
scroll to position [2493, 0]
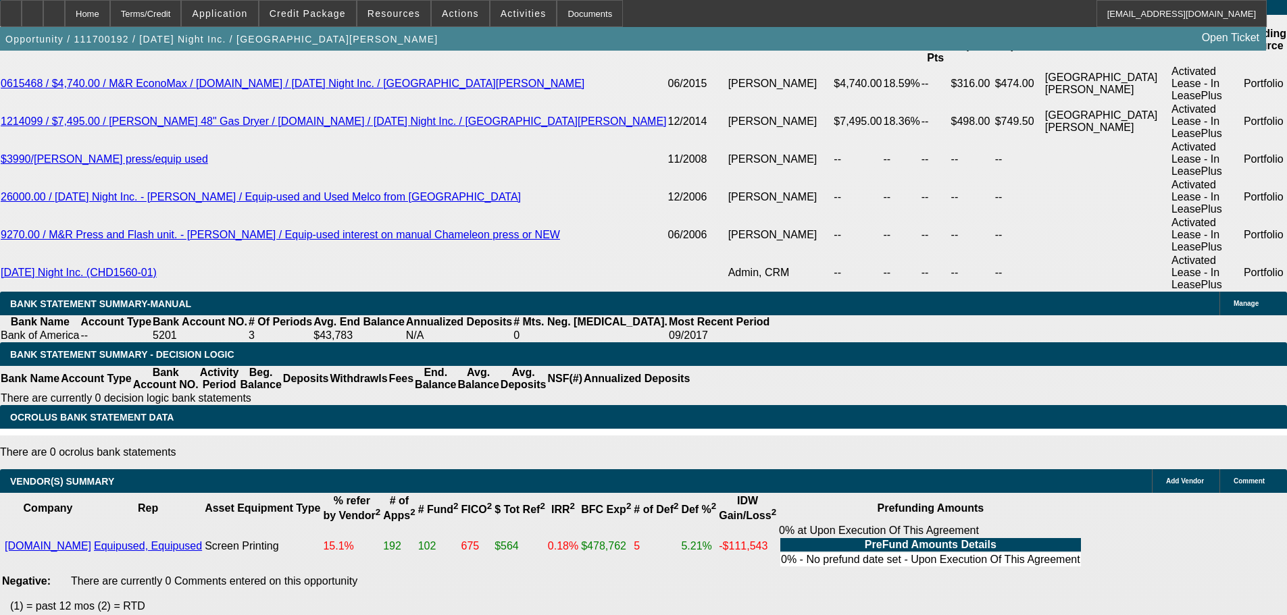
drag, startPoint x: 333, startPoint y: 213, endPoint x: 357, endPoint y: 529, distance: 316.3
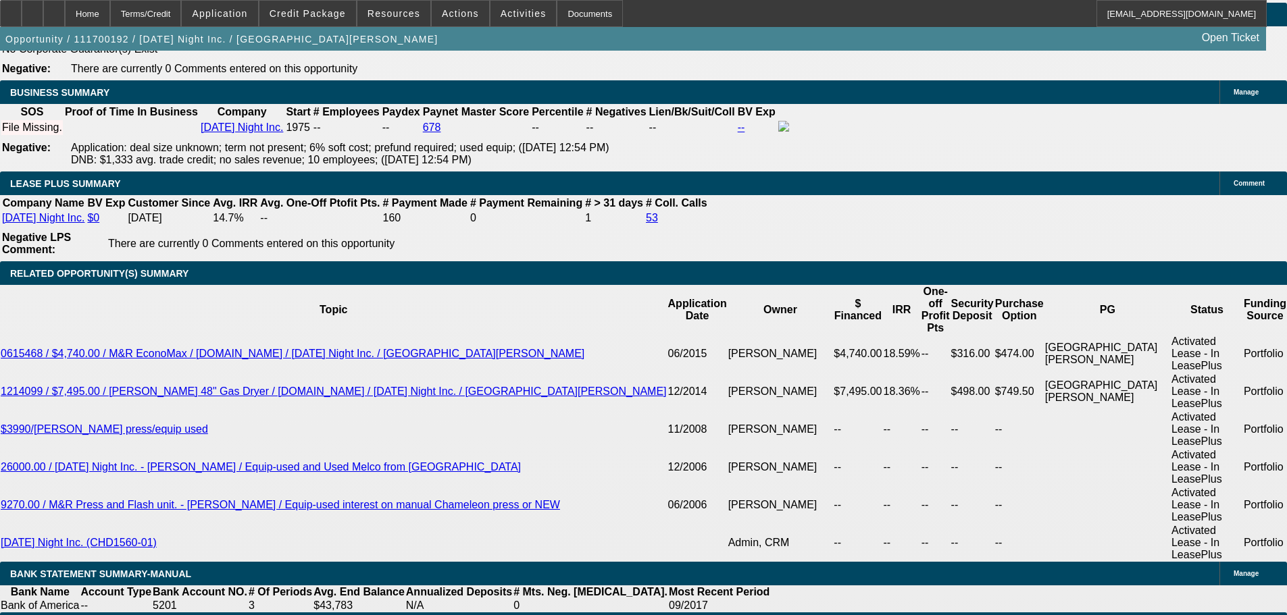
scroll to position [436, 0]
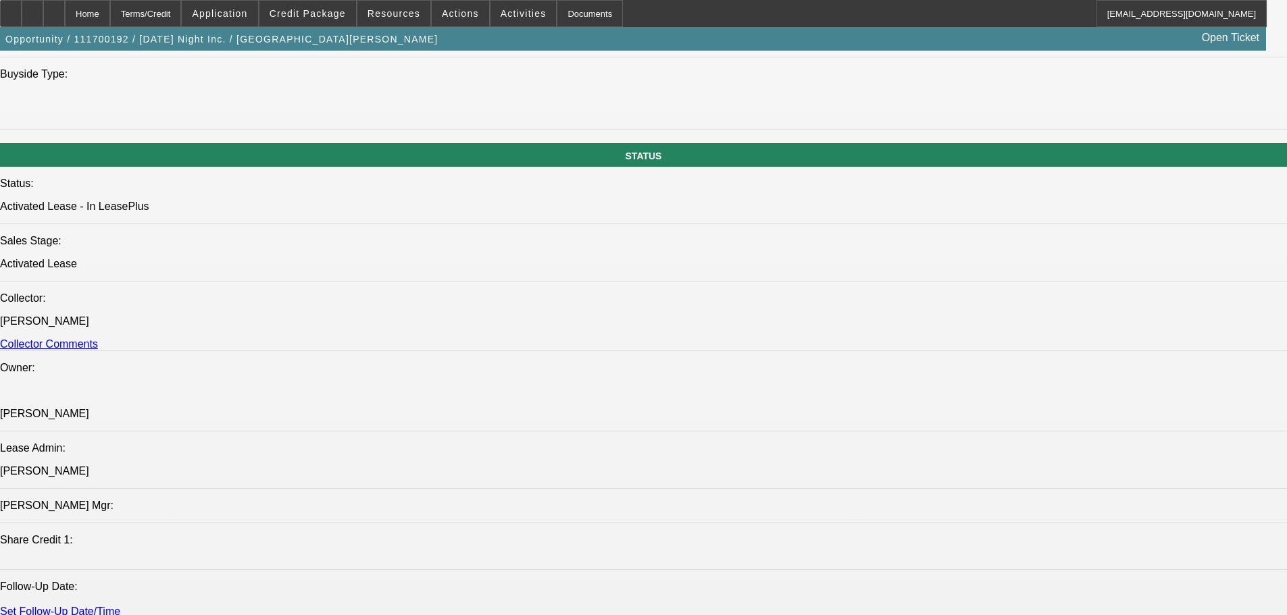
scroll to position [0, 0]
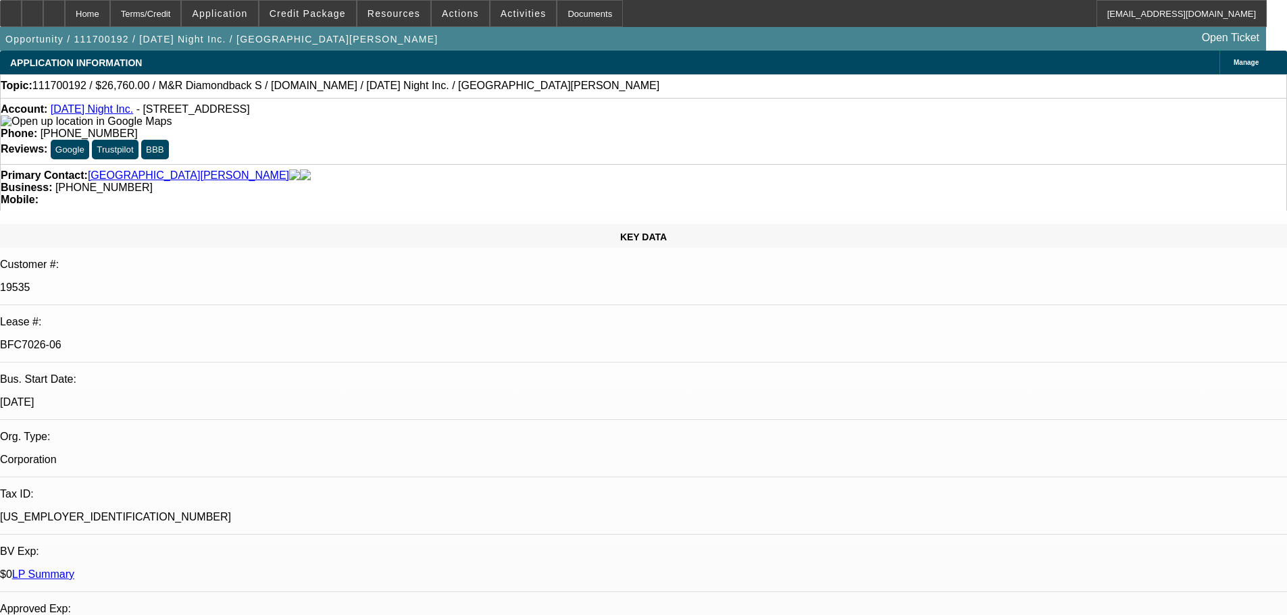
drag, startPoint x: 825, startPoint y: 363, endPoint x: 753, endPoint y: 62, distance: 309.8
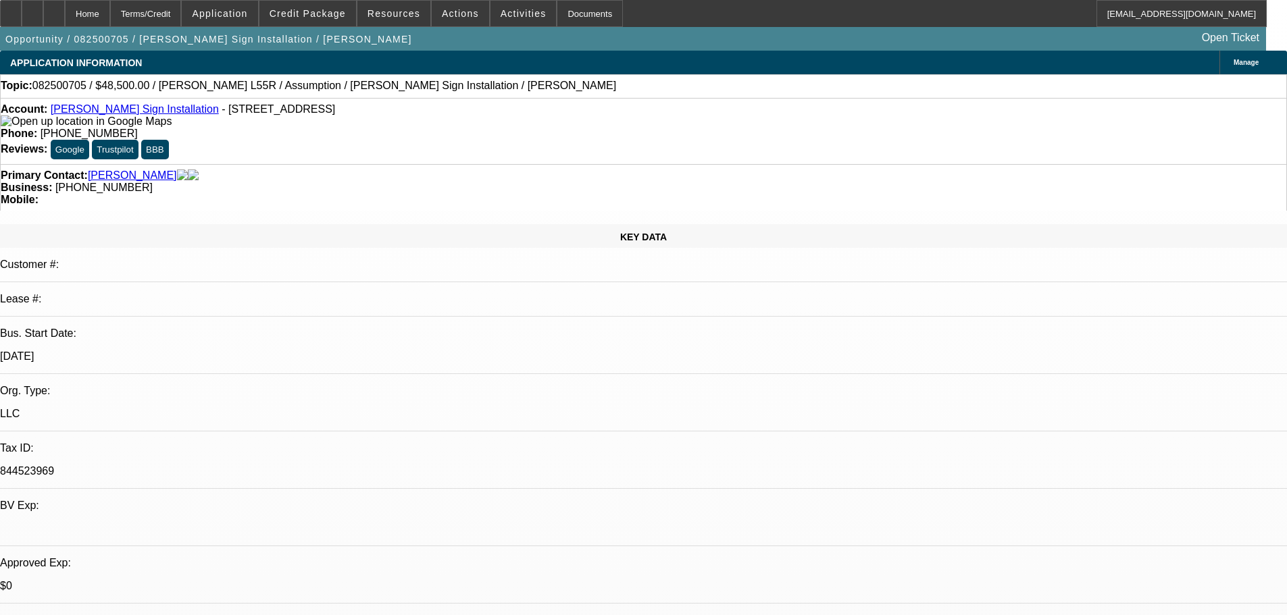
select select "0"
select select "2"
select select "0"
select select "6"
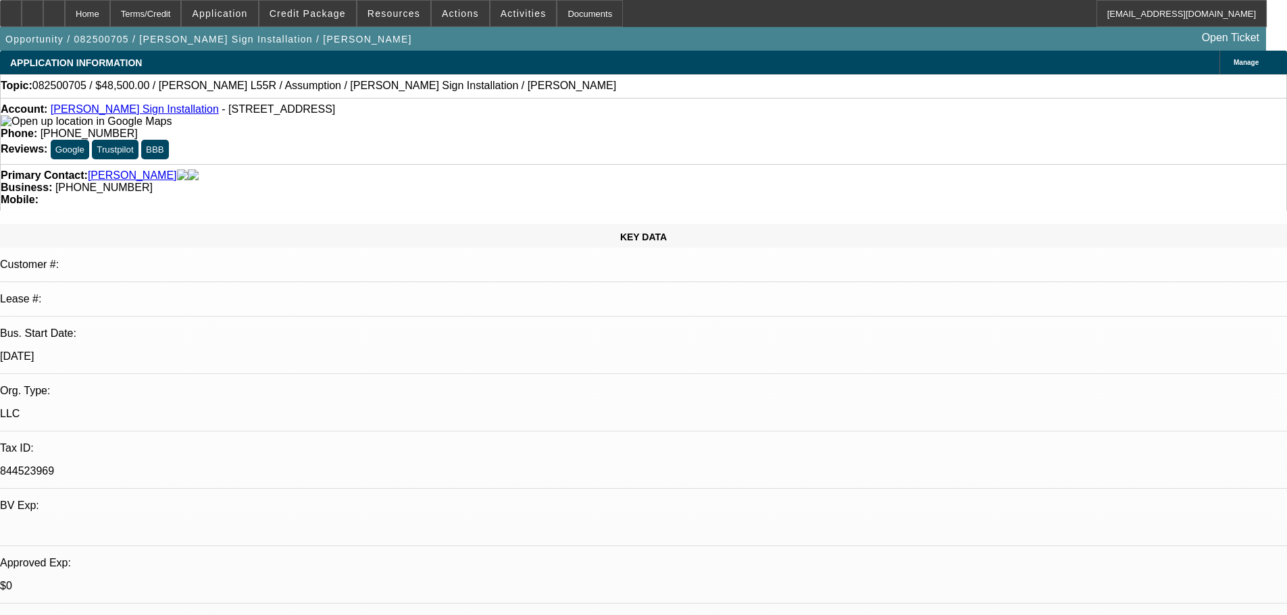
scroll to position [2090, 0]
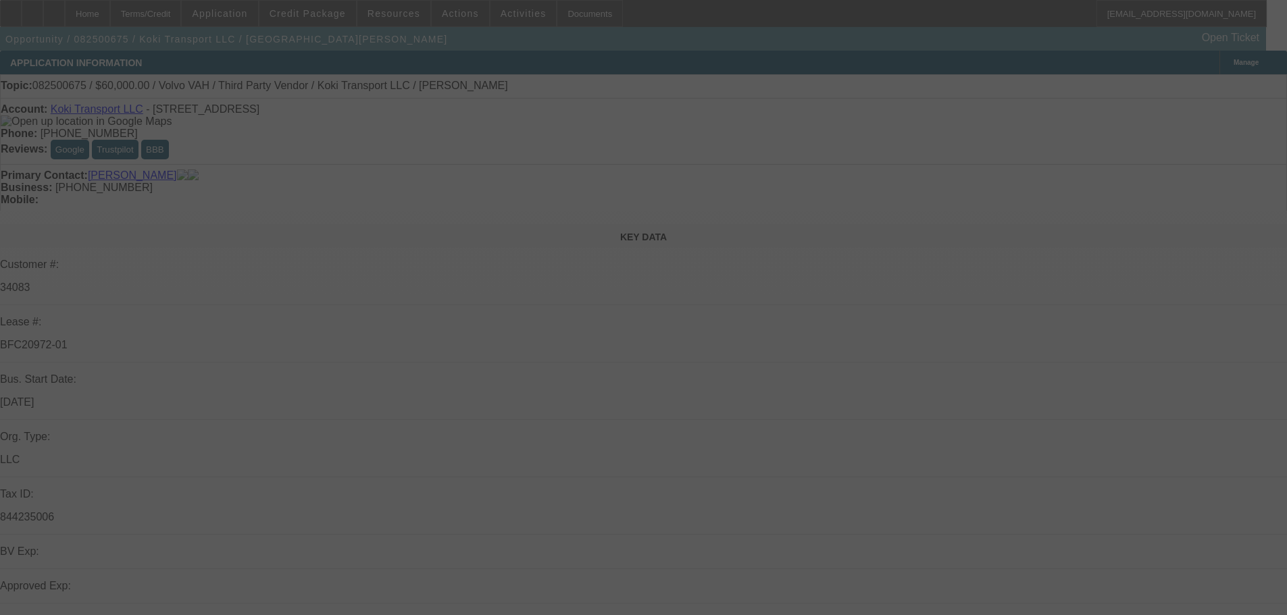
click at [1239, 91] on div at bounding box center [643, 307] width 1287 height 615
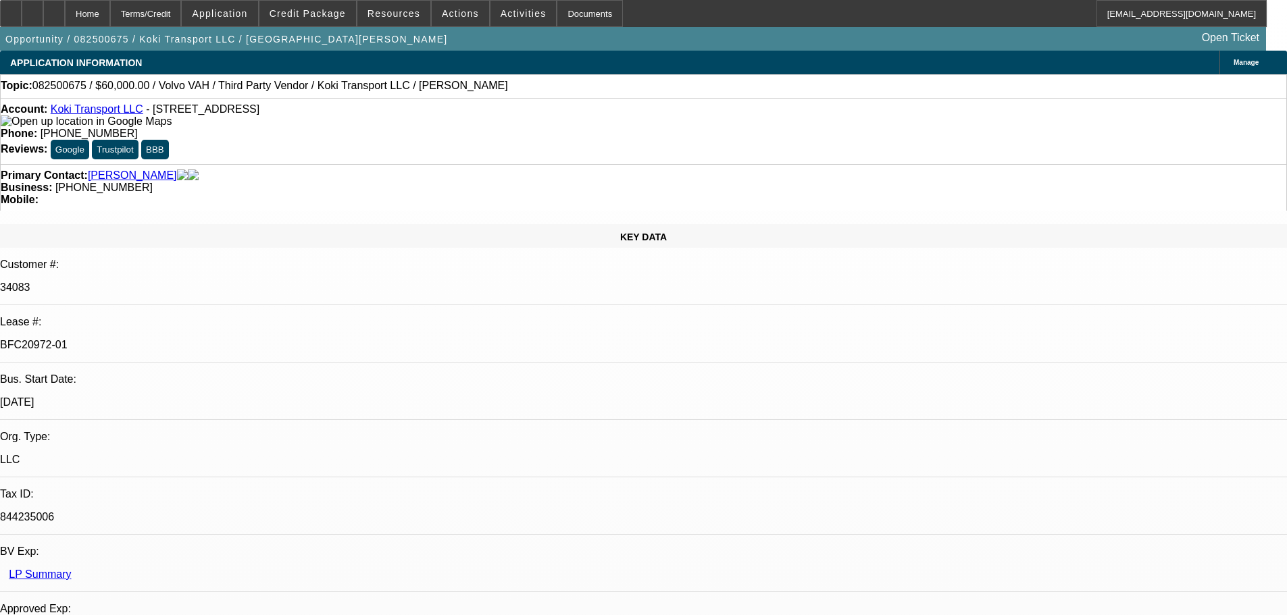
select select "0.2"
select select "2"
select select "0"
select select "6"
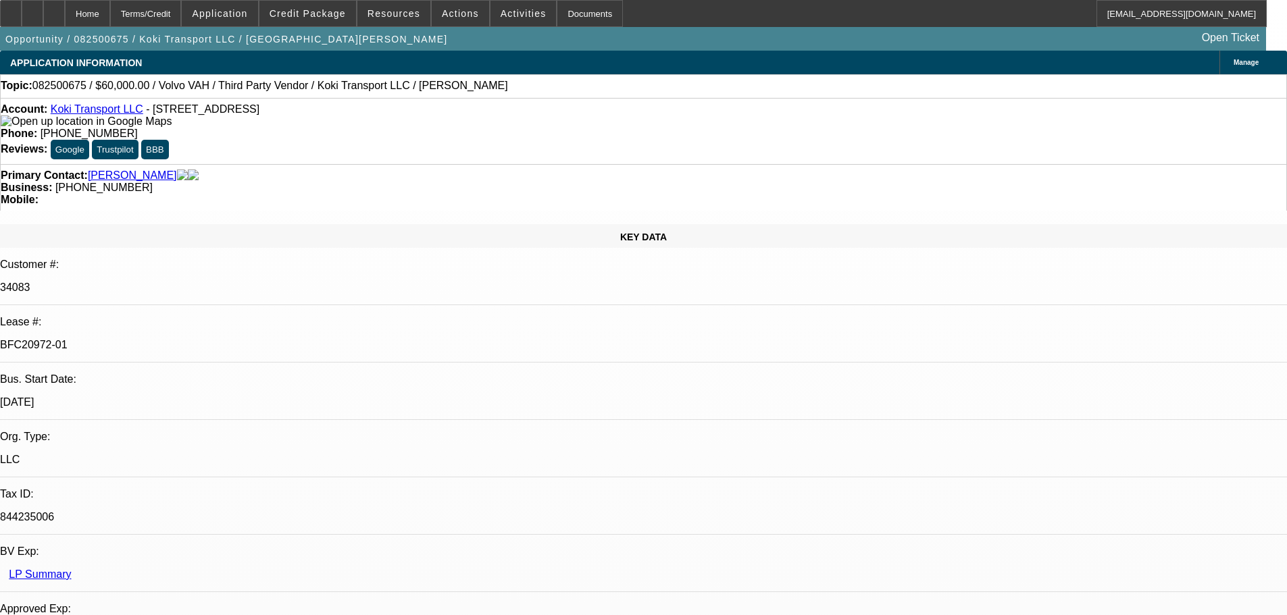
select select "0"
select select "2"
select select "0.1"
select select "4"
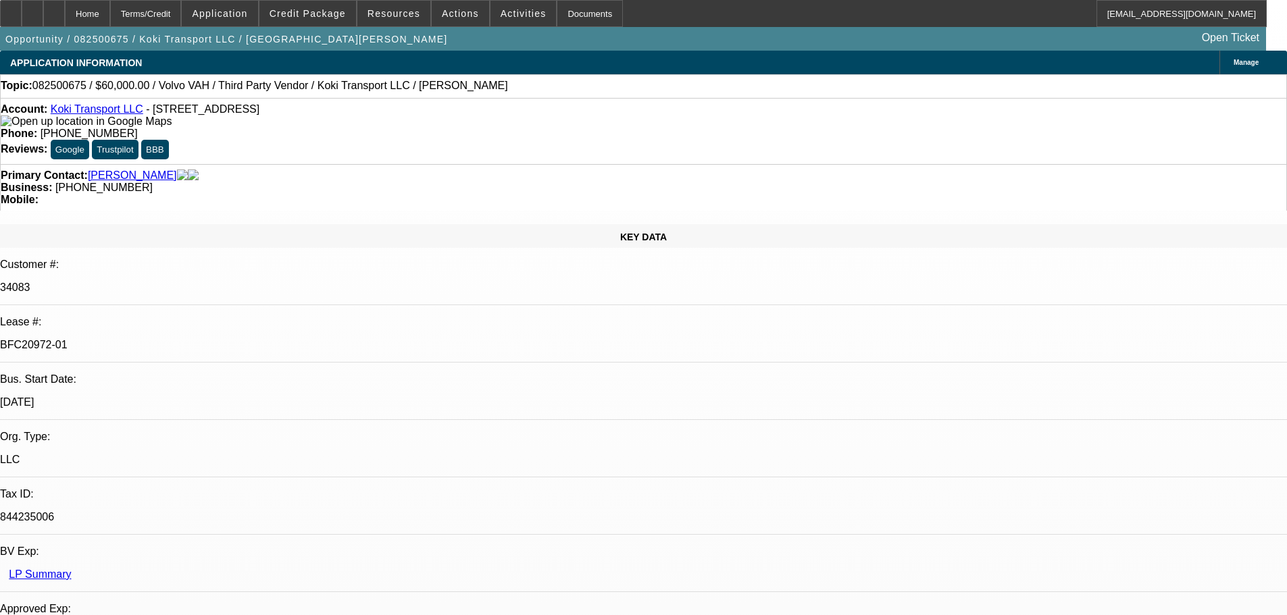
select select "0.2"
select select "2"
select select "0.1"
select select "4"
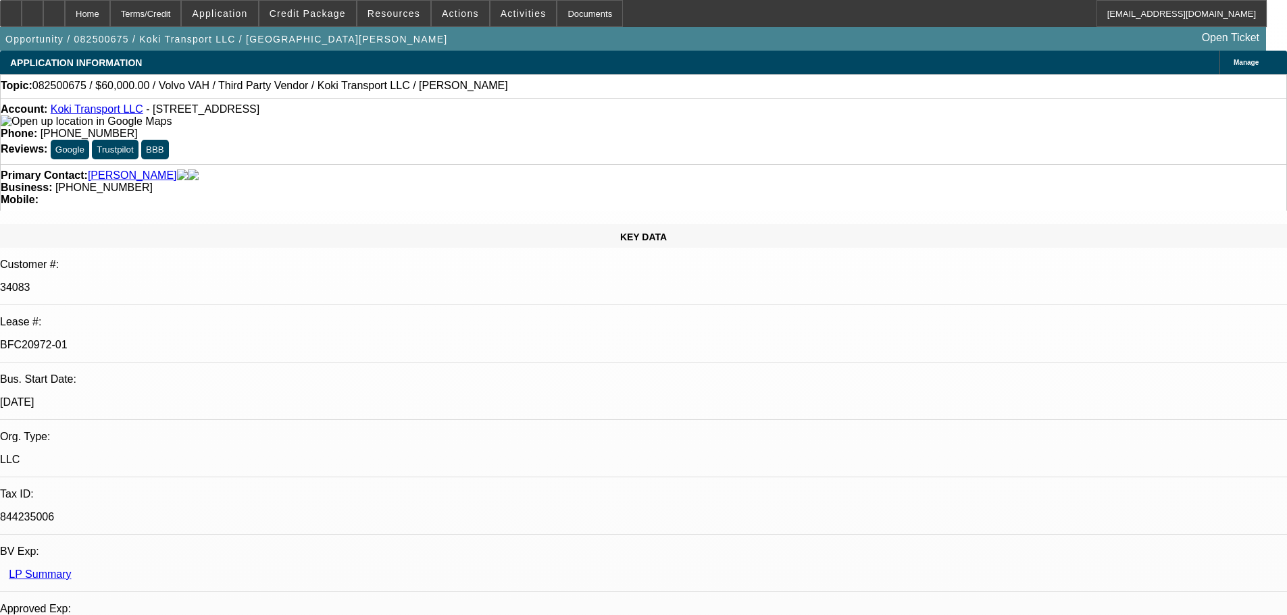
select select "0.15"
select select "2"
select select "0.1"
select select "4"
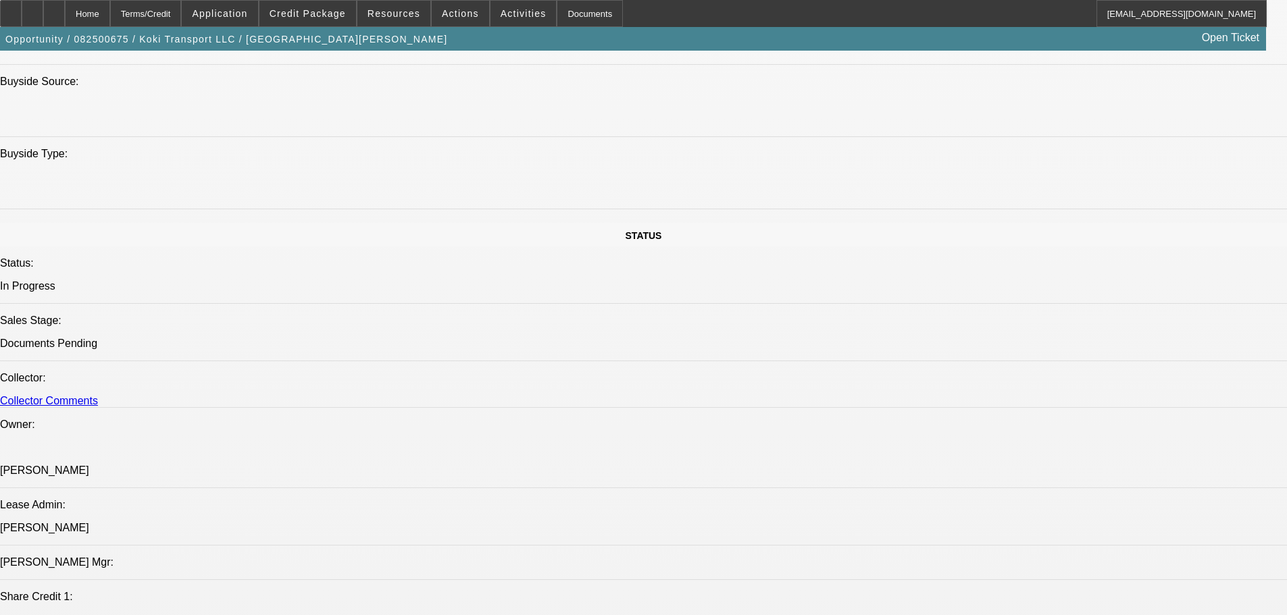
drag, startPoint x: 480, startPoint y: 394, endPoint x: 503, endPoint y: 482, distance: 90.9
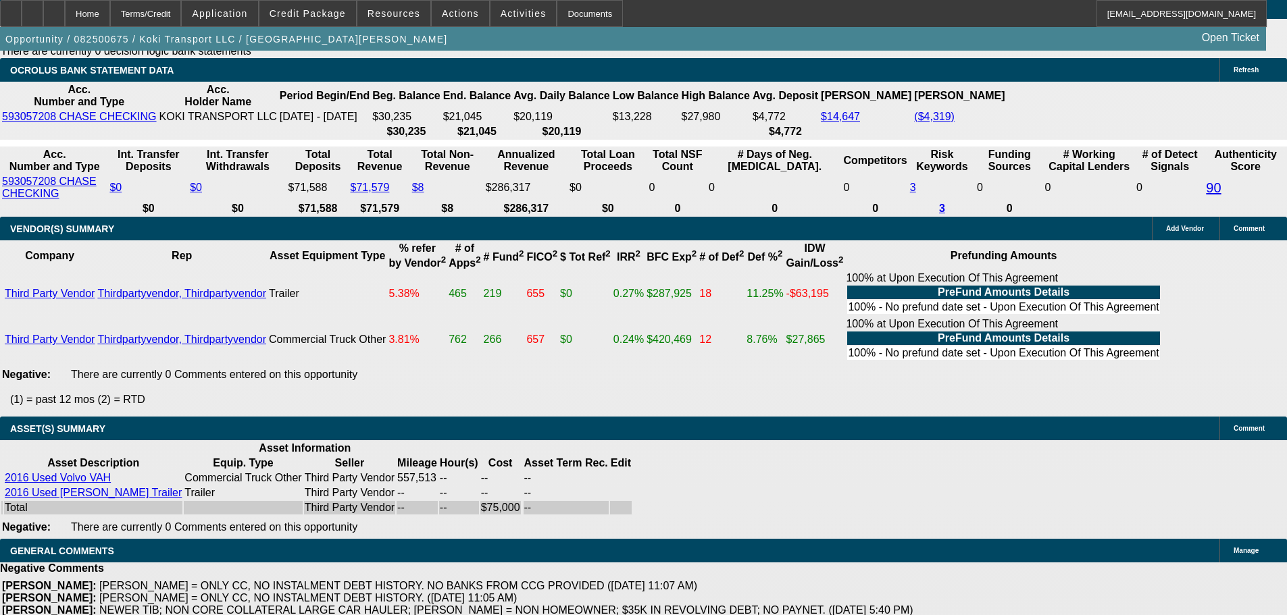
drag, startPoint x: 536, startPoint y: 550, endPoint x: 678, endPoint y: 391, distance: 213.3
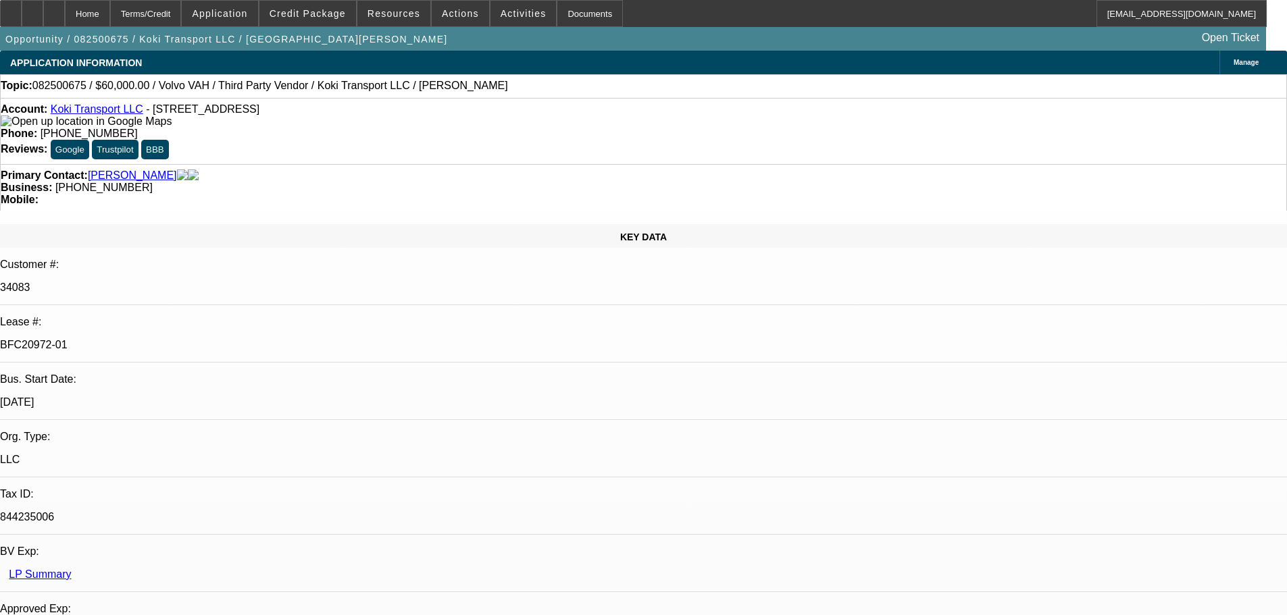
drag, startPoint x: 711, startPoint y: 373, endPoint x: 688, endPoint y: 140, distance: 234.1
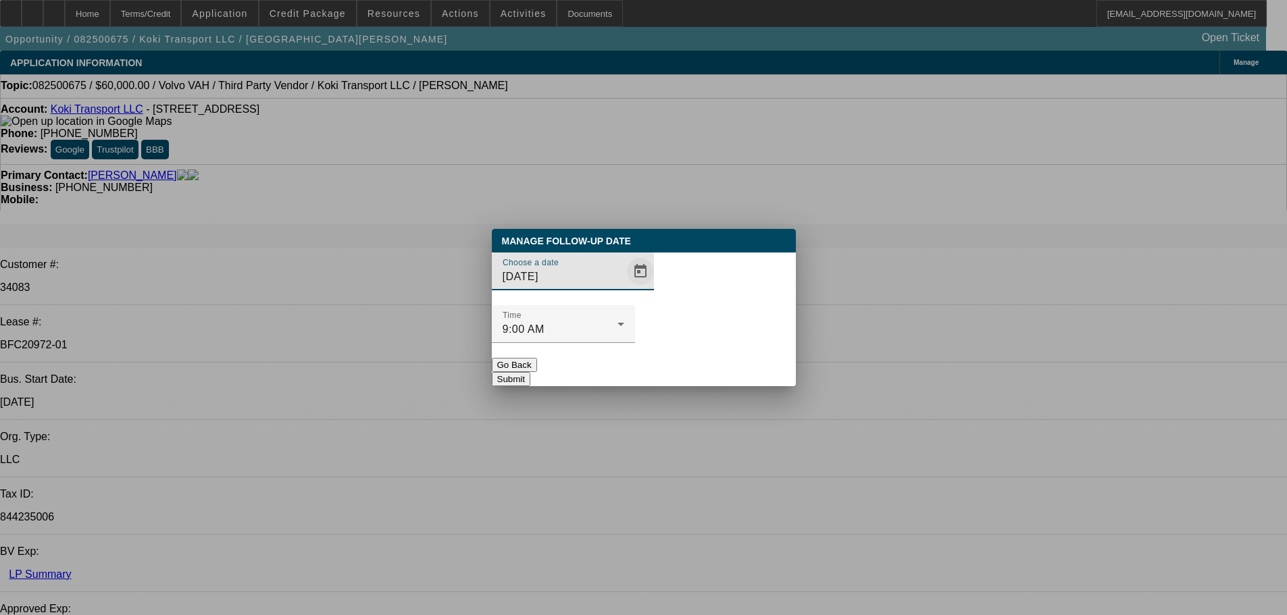
click at [624, 288] on span "Open calendar" at bounding box center [640, 271] width 32 height 32
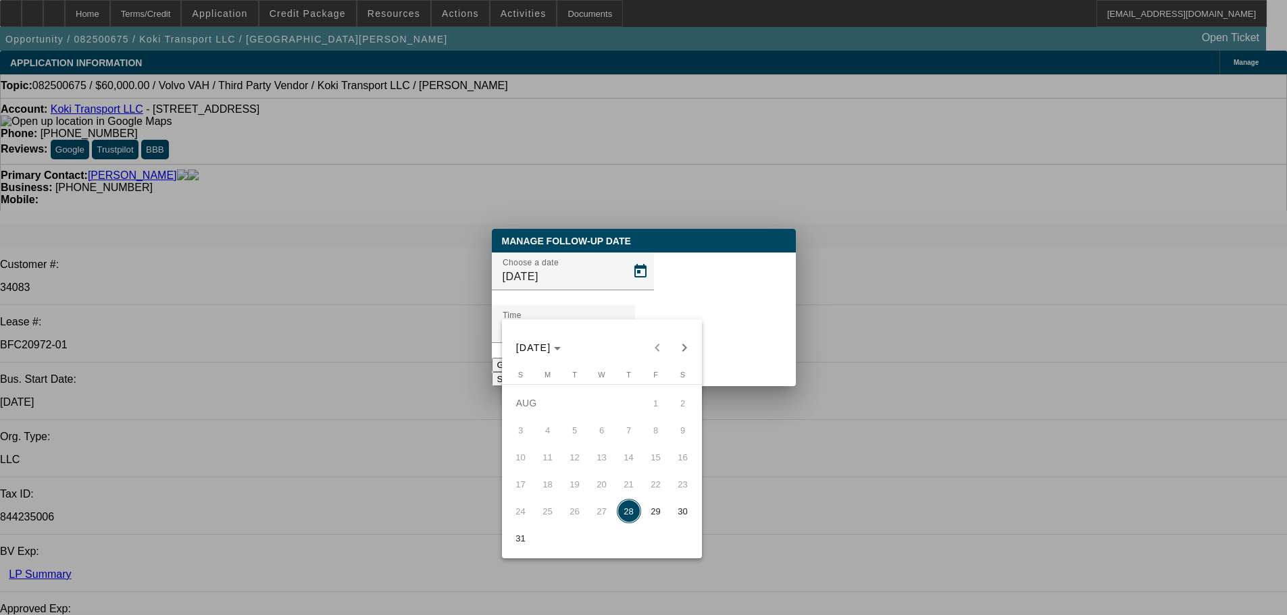
click at [650, 518] on span "29" at bounding box center [656, 511] width 24 height 24
type input "8/29/2025"
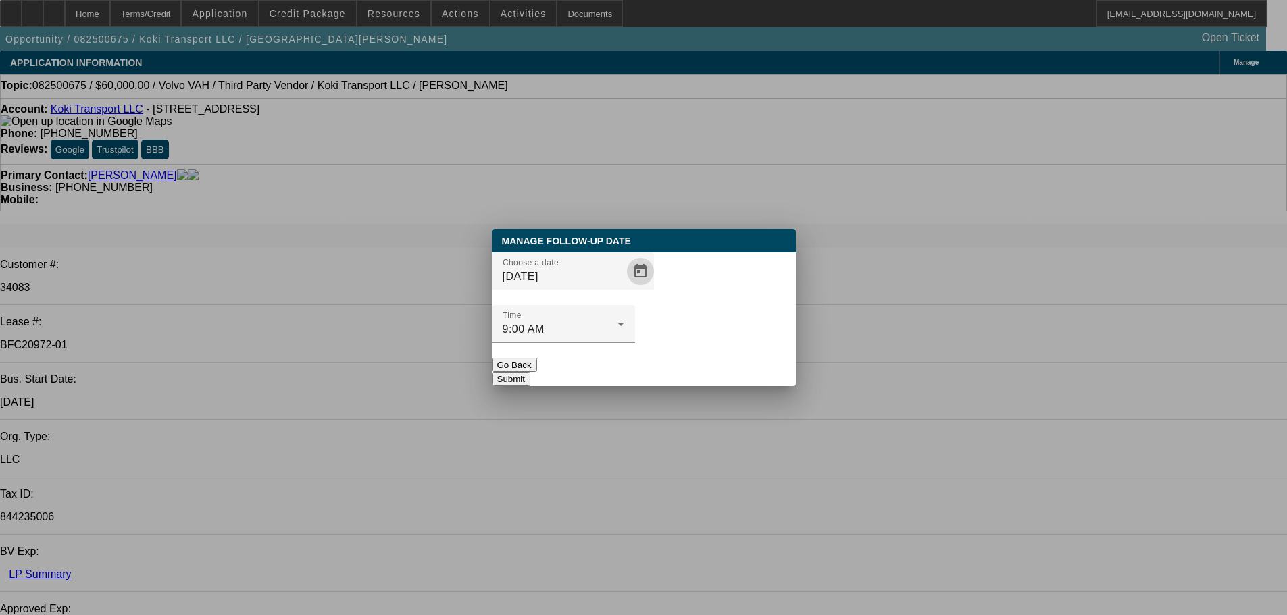
click at [530, 372] on button "Submit" at bounding box center [511, 379] width 38 height 14
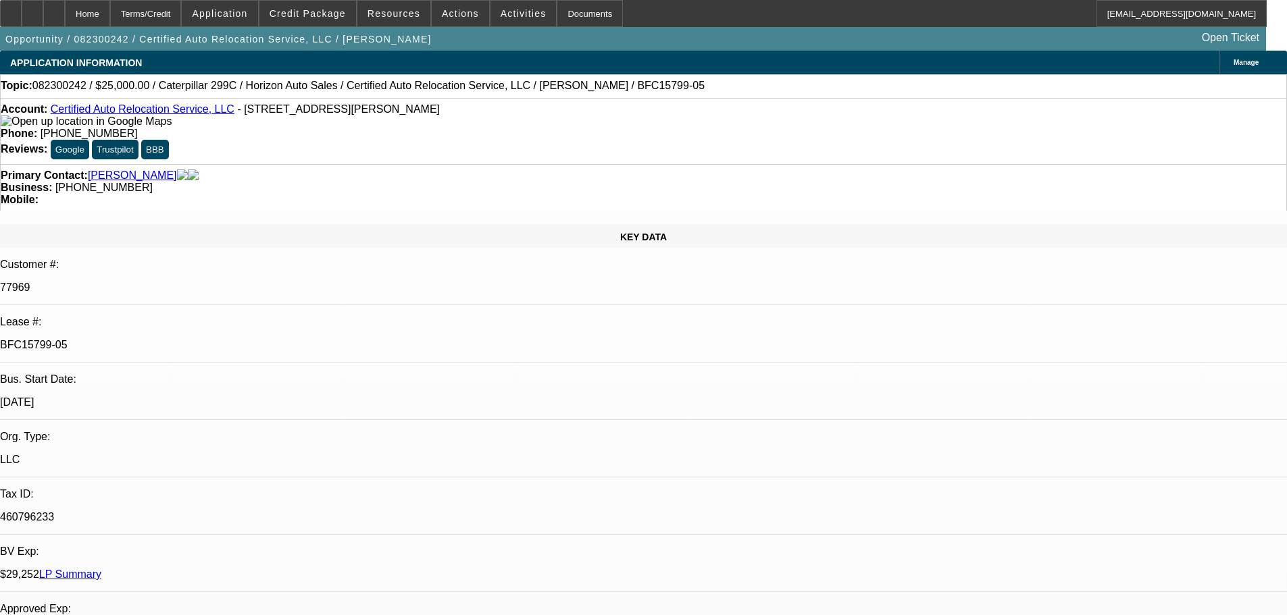
select select "0"
select select "6"
select select "0"
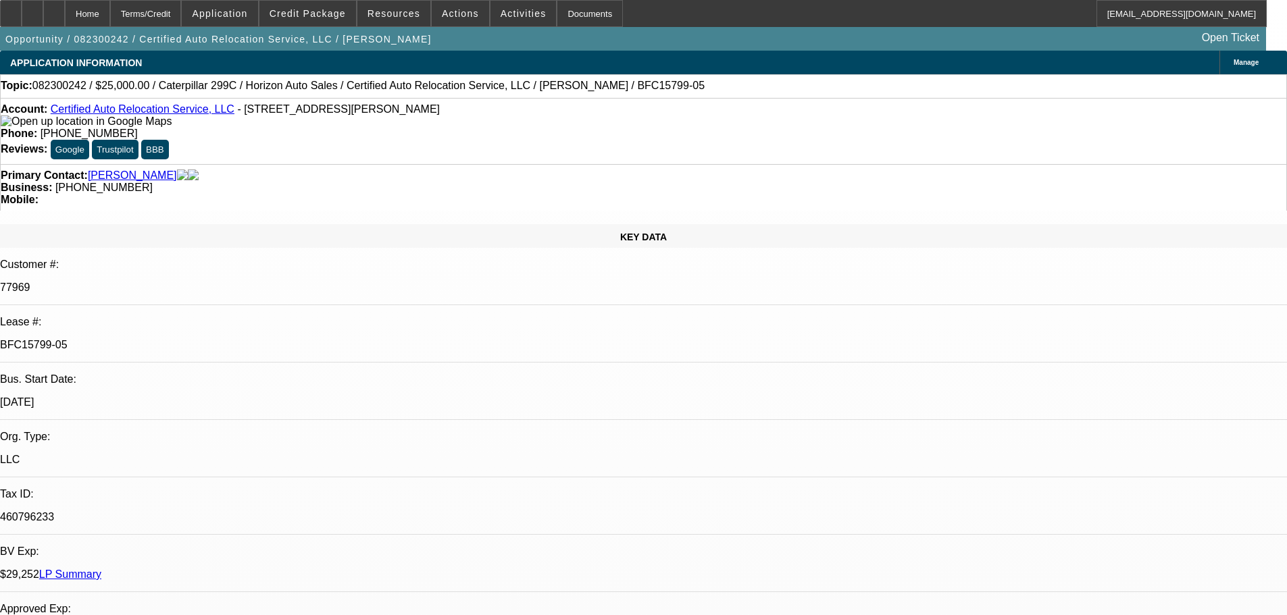
select select "0"
select select "6"
select select "0"
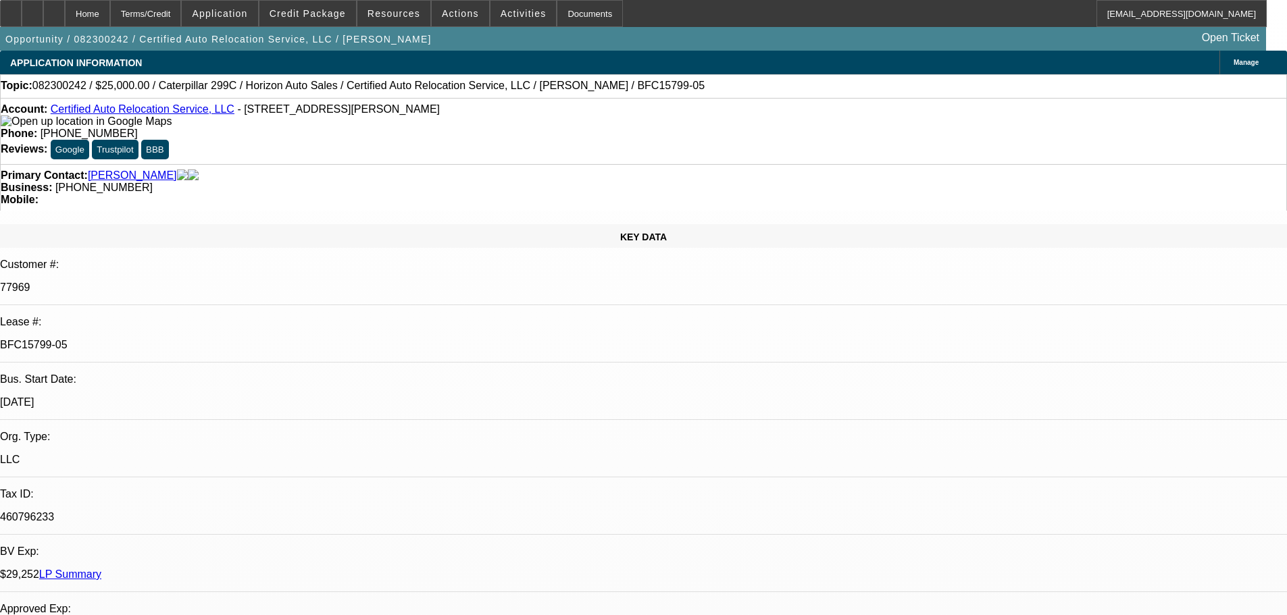
select select "0"
select select "6"
select select "0"
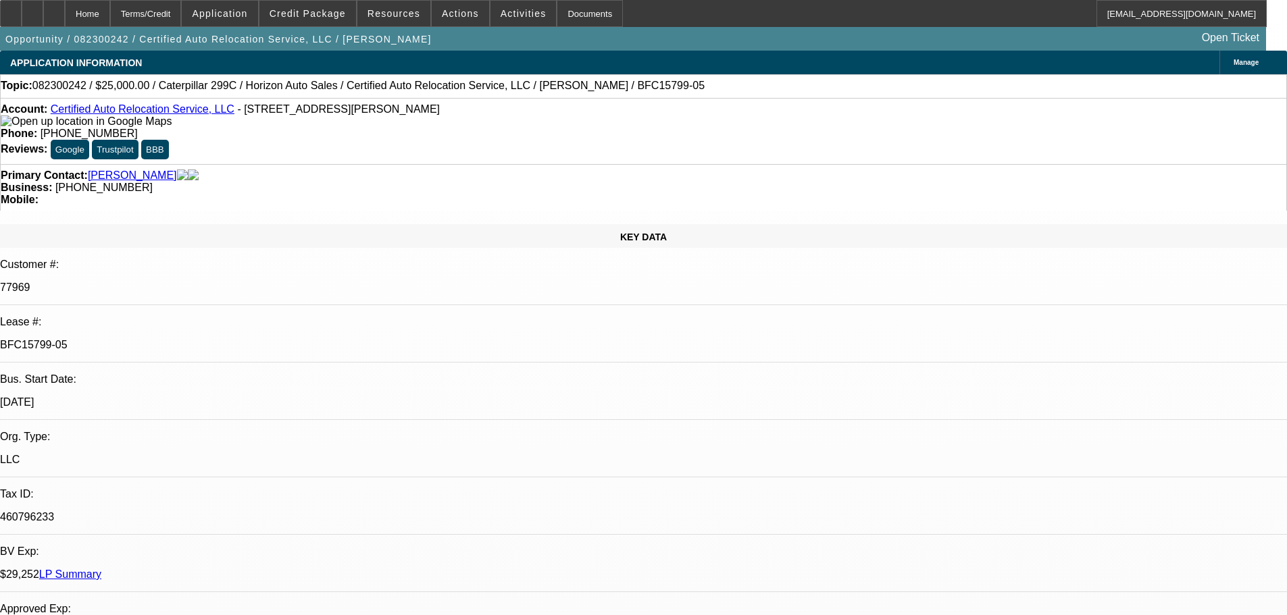
select select "6"
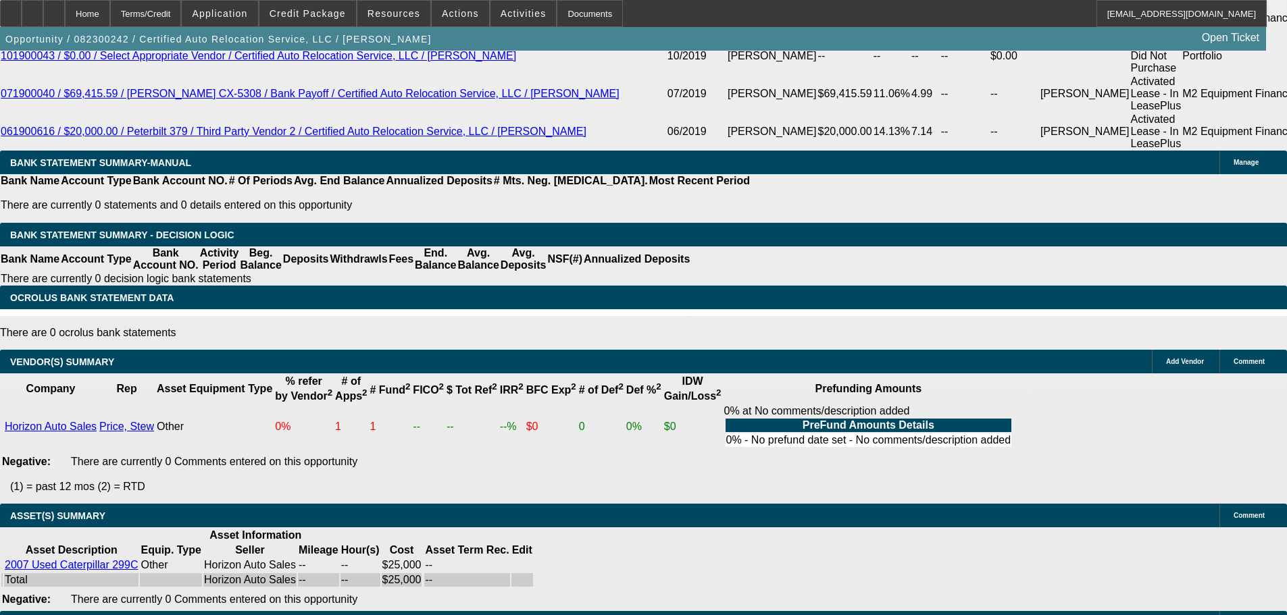
drag, startPoint x: 705, startPoint y: 328, endPoint x: 682, endPoint y: 533, distance: 206.6
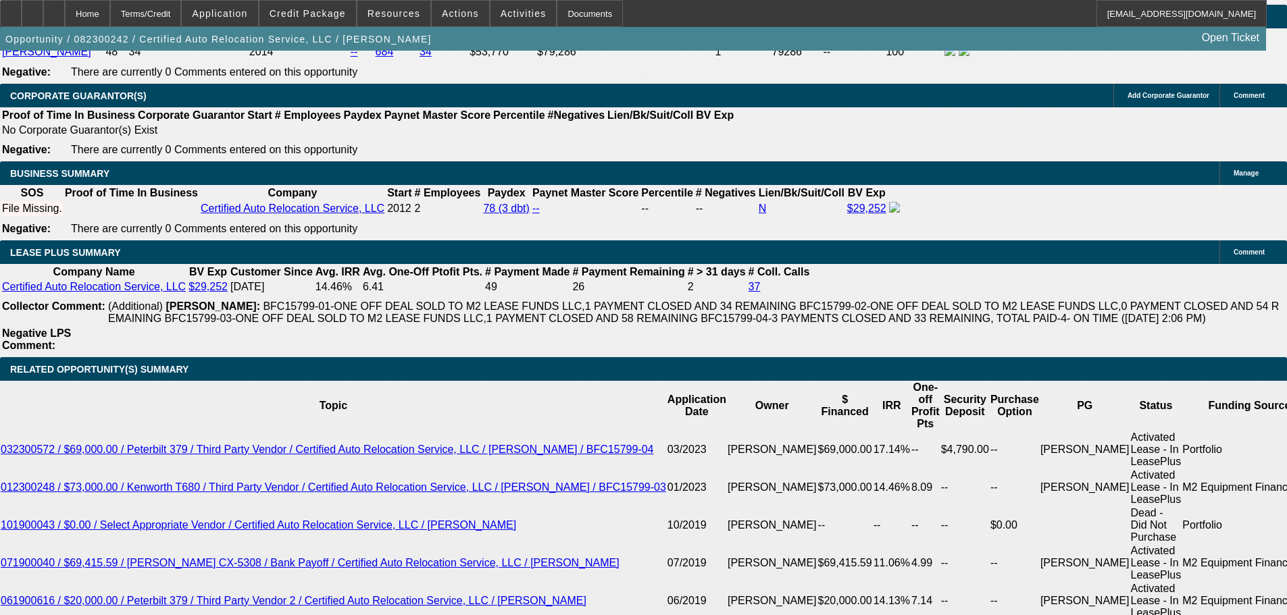
scroll to position [2175, 0]
